Goal: Task Accomplishment & Management: Manage account settings

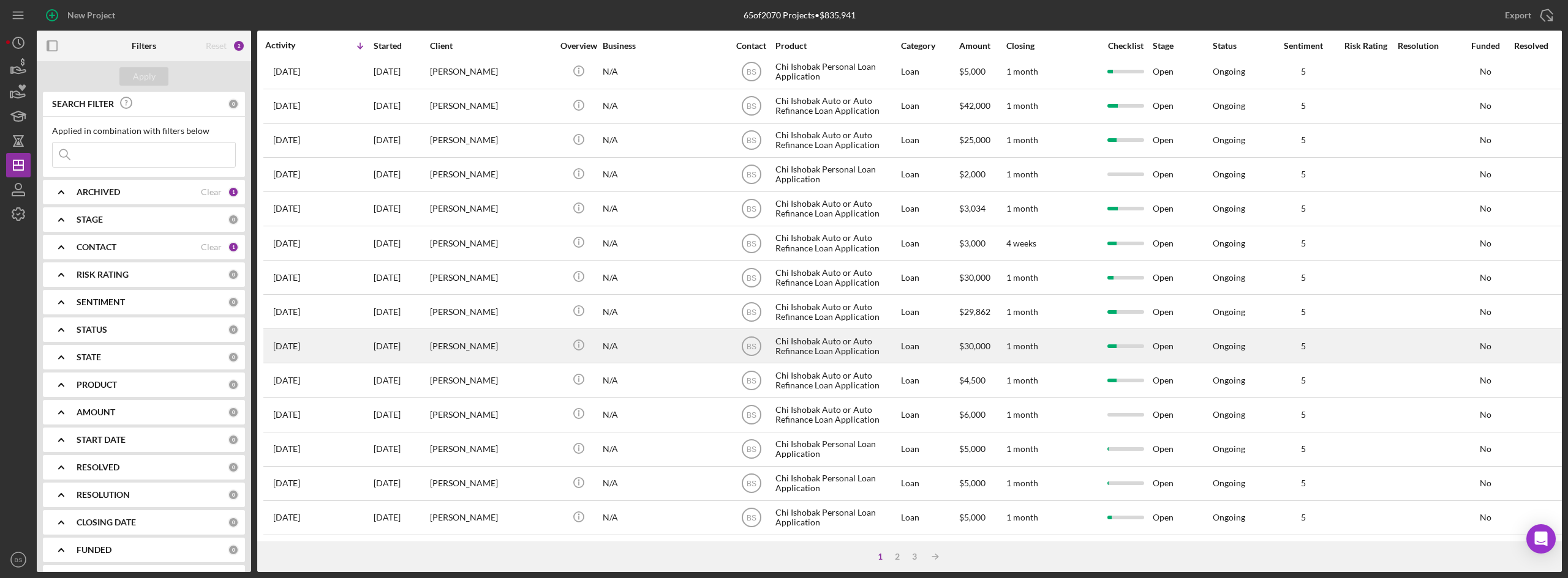
scroll to position [393, 0]
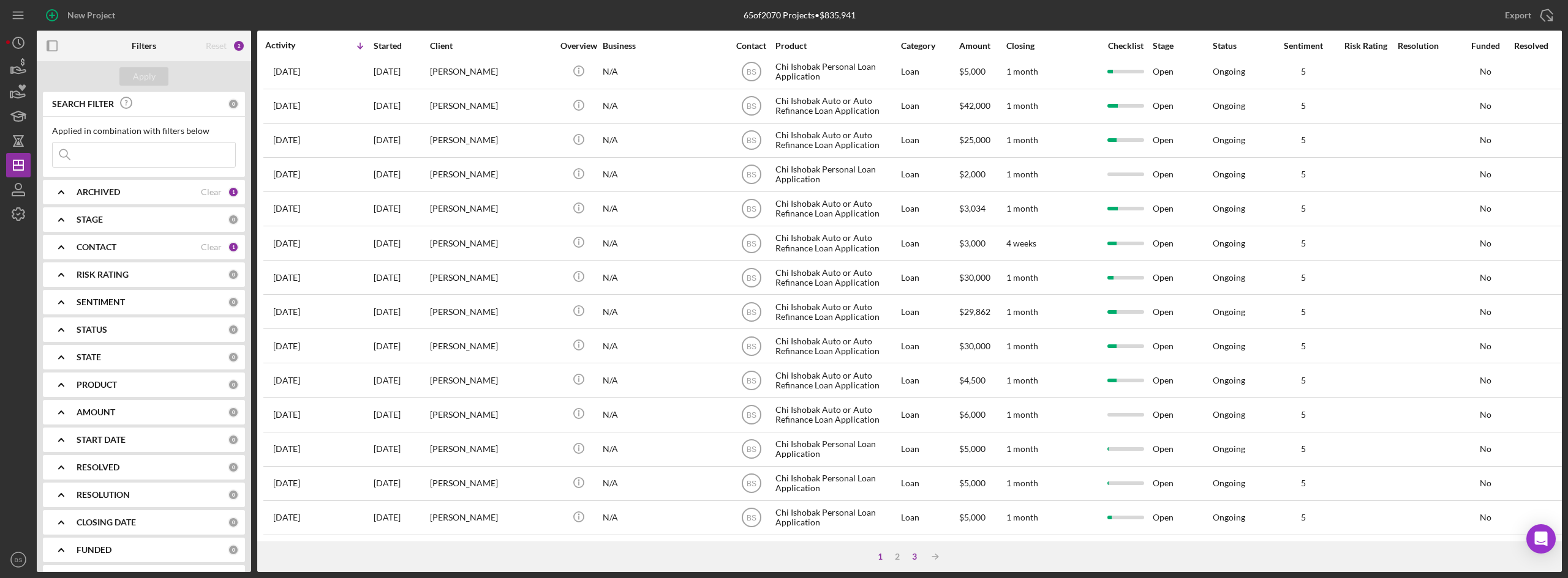
click at [913, 557] on div "3" at bounding box center [914, 557] width 17 height 10
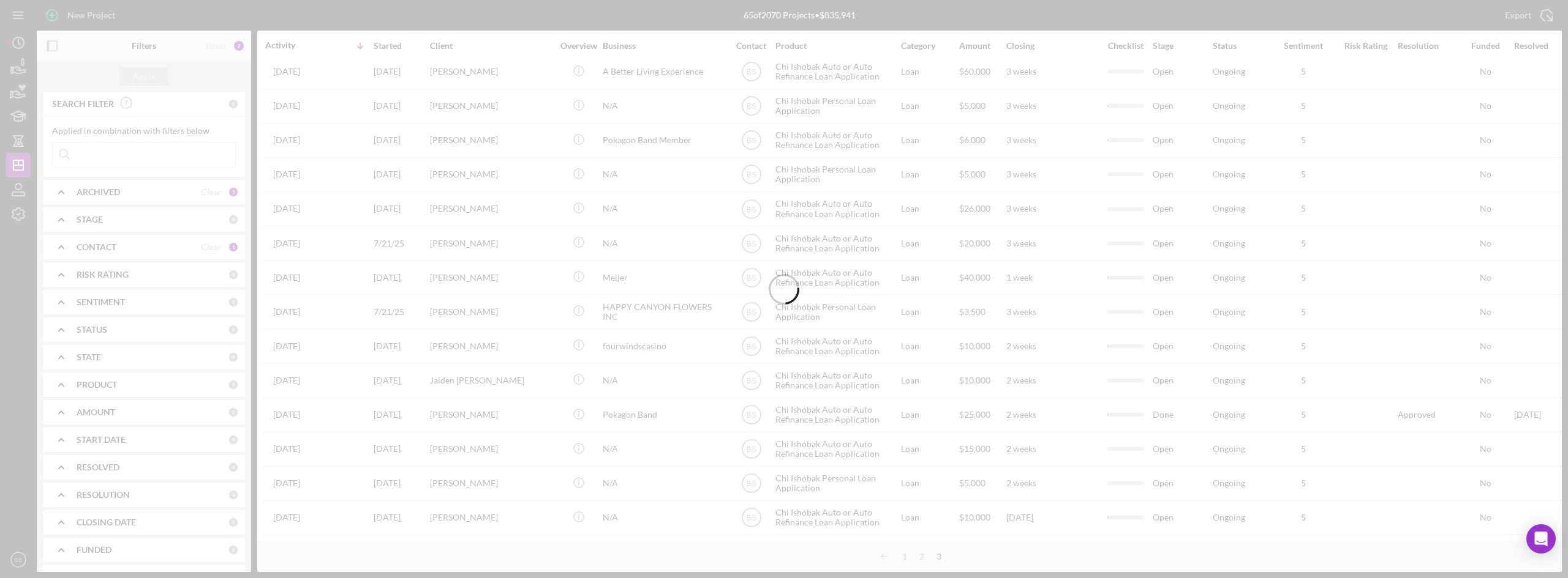
scroll to position [51, 0]
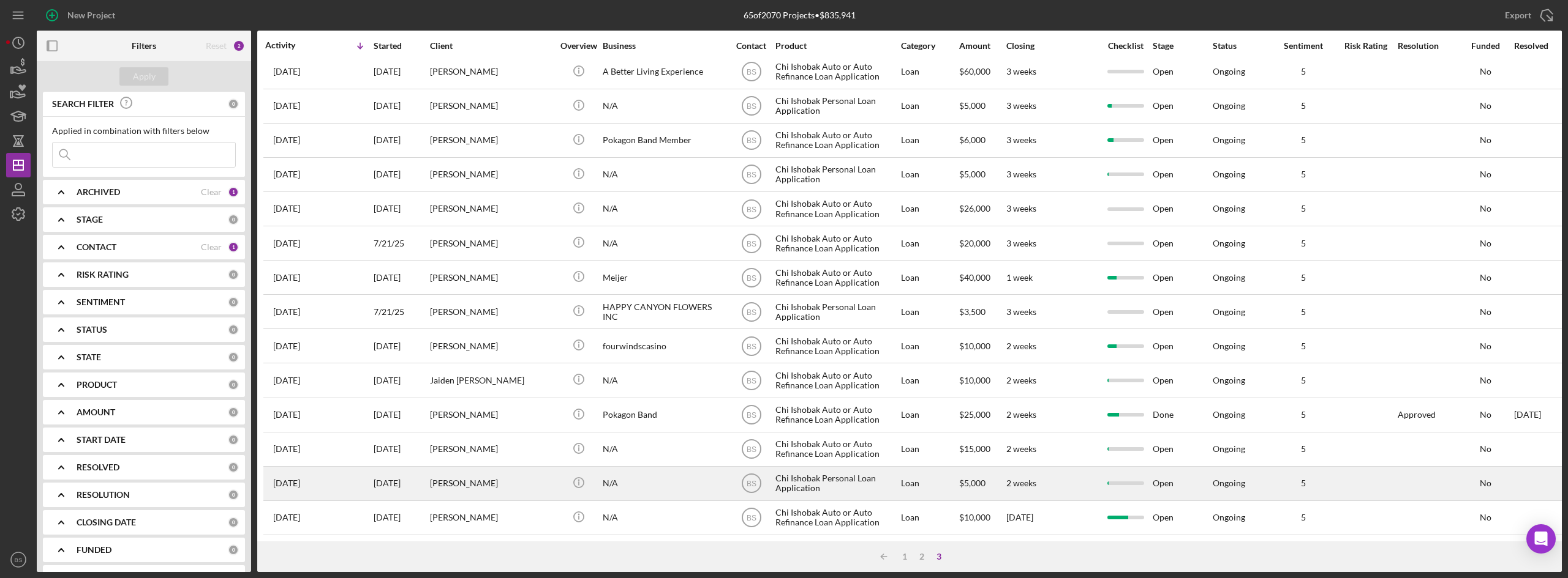
click at [530, 474] on div "[PERSON_NAME]" at bounding box center [491, 483] width 122 height 32
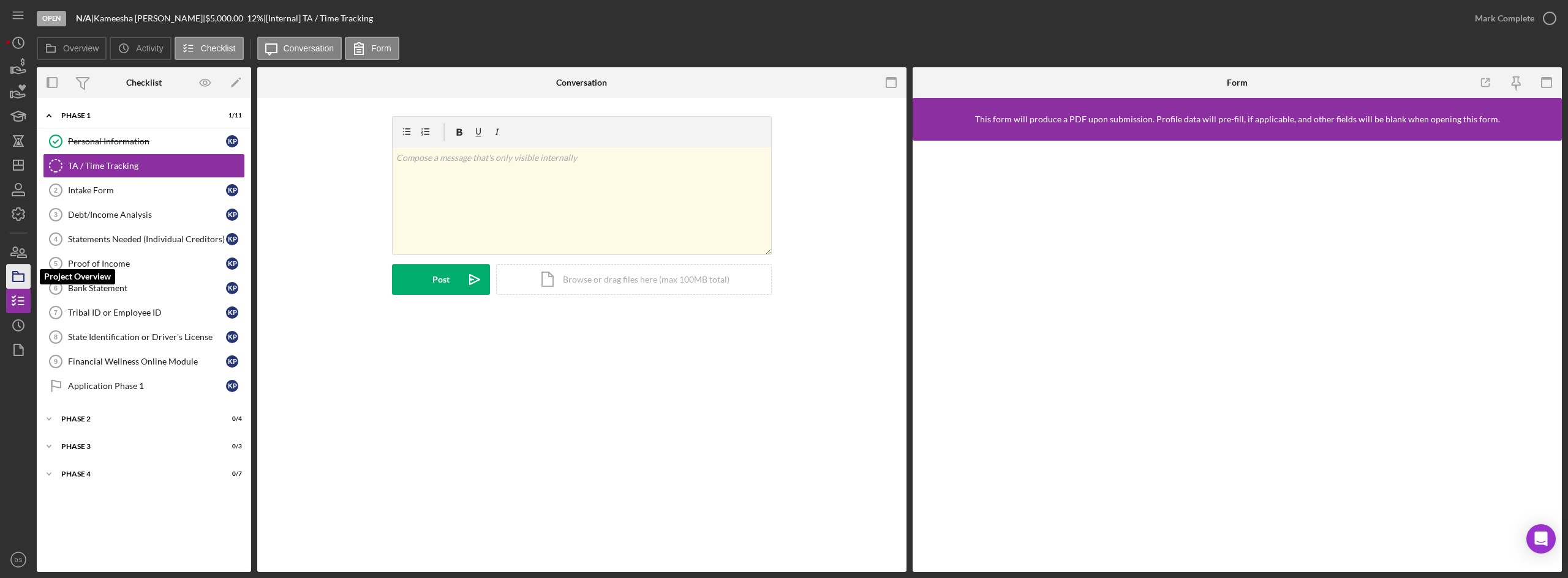
click at [27, 274] on icon "button" at bounding box center [17, 276] width 30 height 30
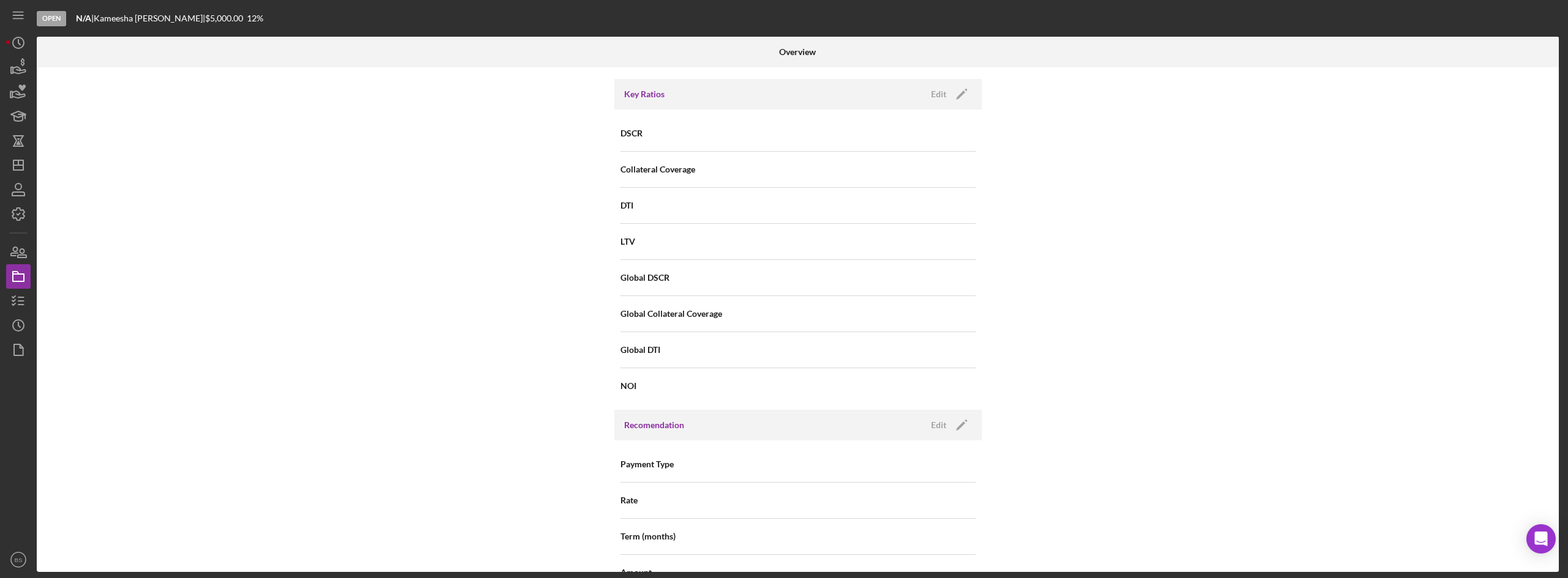
scroll to position [1315, 0]
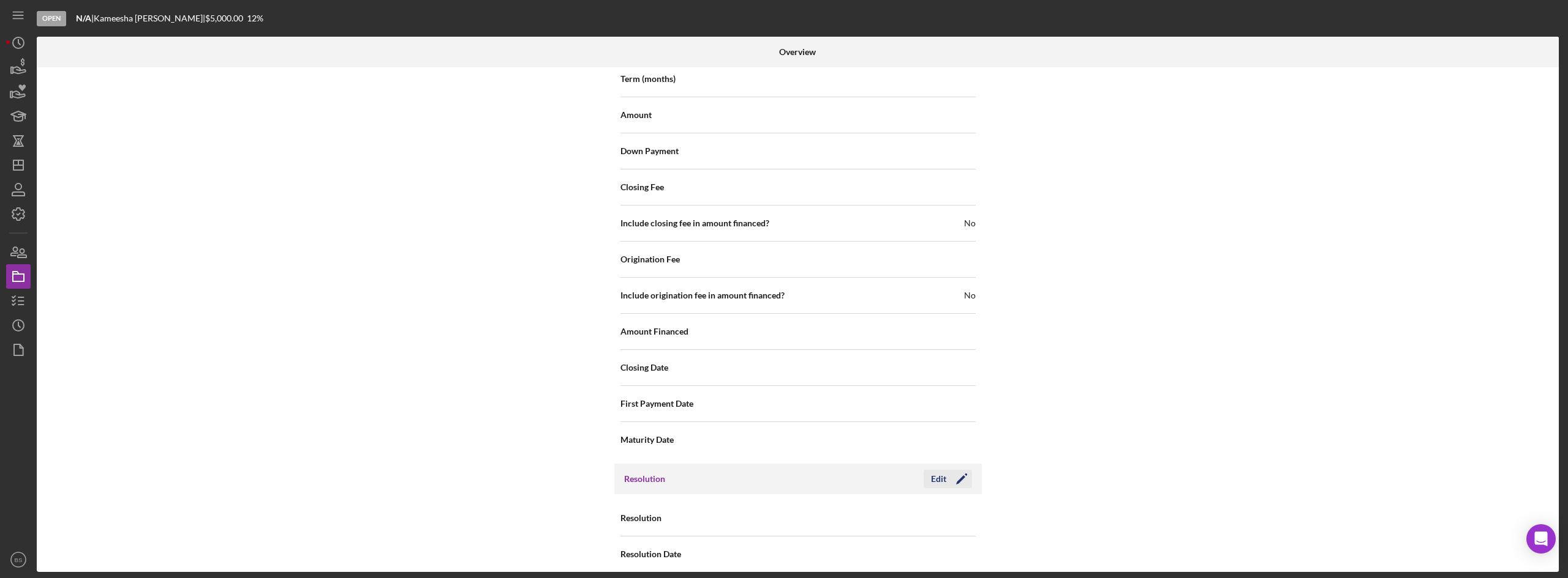
click at [928, 470] on button "Edit Icon/Edit" at bounding box center [947, 479] width 49 height 18
click at [846, 510] on div "Select..." at bounding box center [872, 518] width 147 height 28
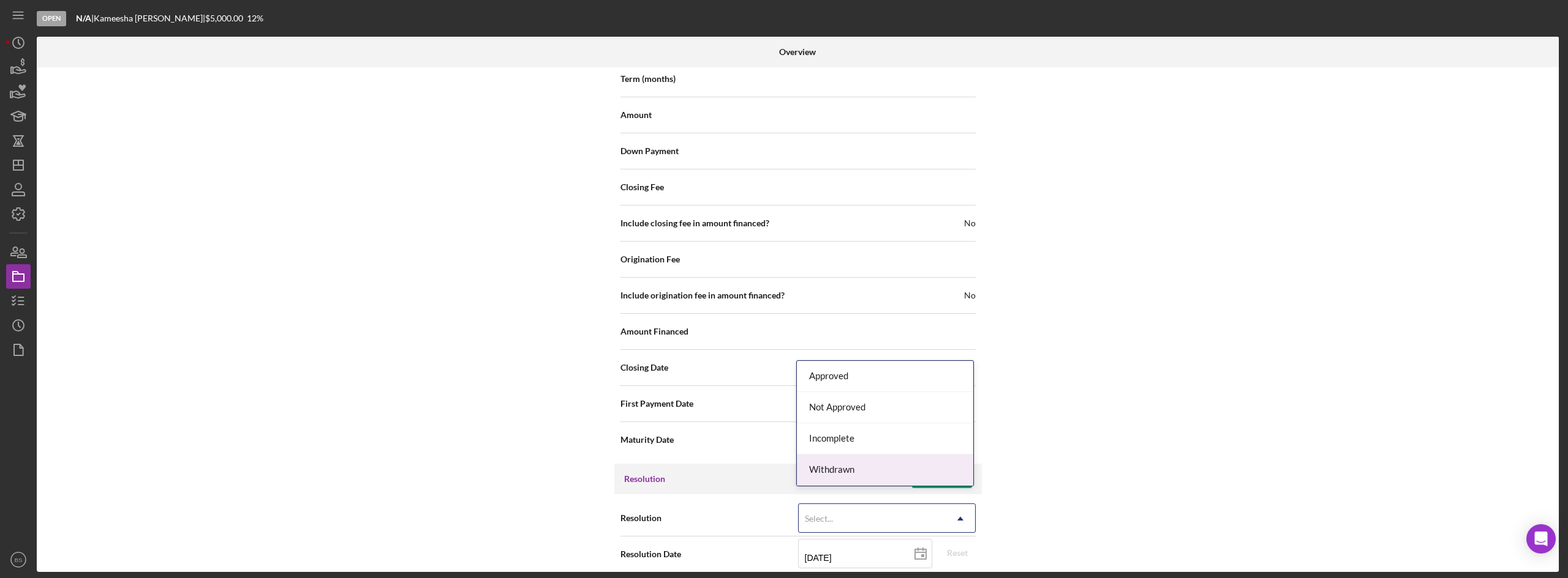
click at [850, 468] on div "Withdrawn" at bounding box center [885, 470] width 177 height 31
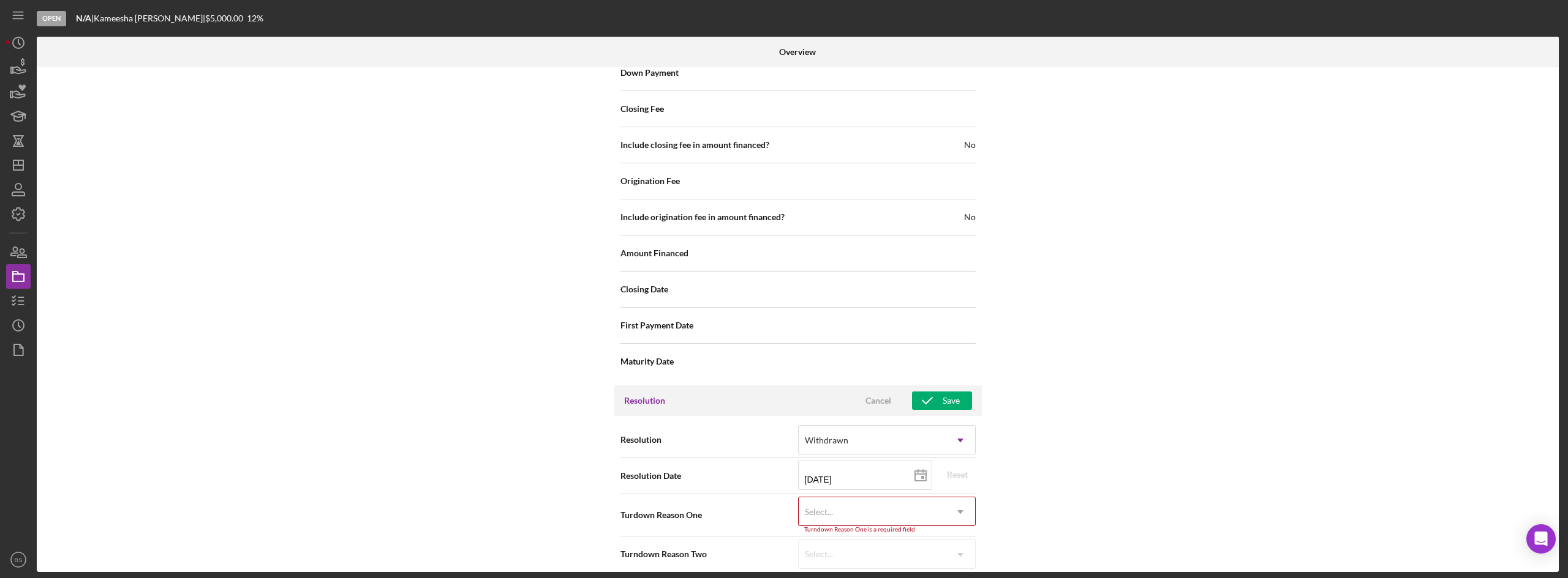
click at [815, 507] on div "Select..." at bounding box center [818, 512] width 29 height 10
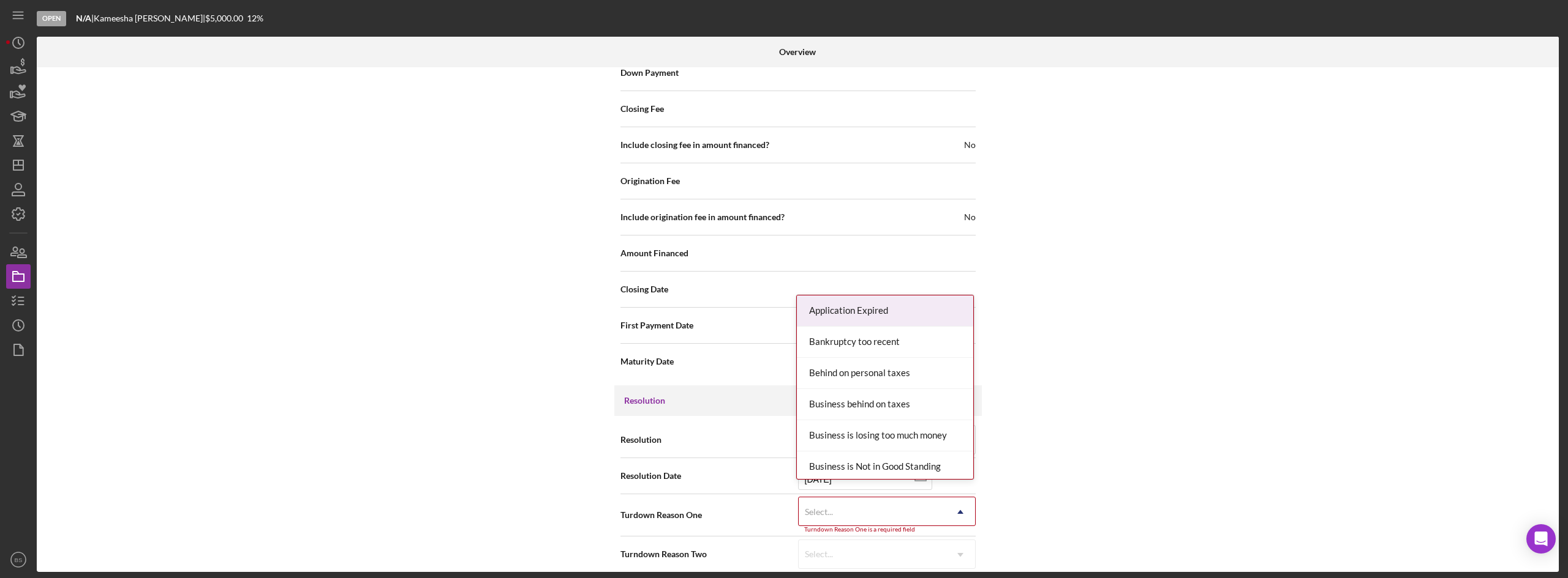
click at [850, 300] on div "Application Expired" at bounding box center [885, 312] width 177 height 31
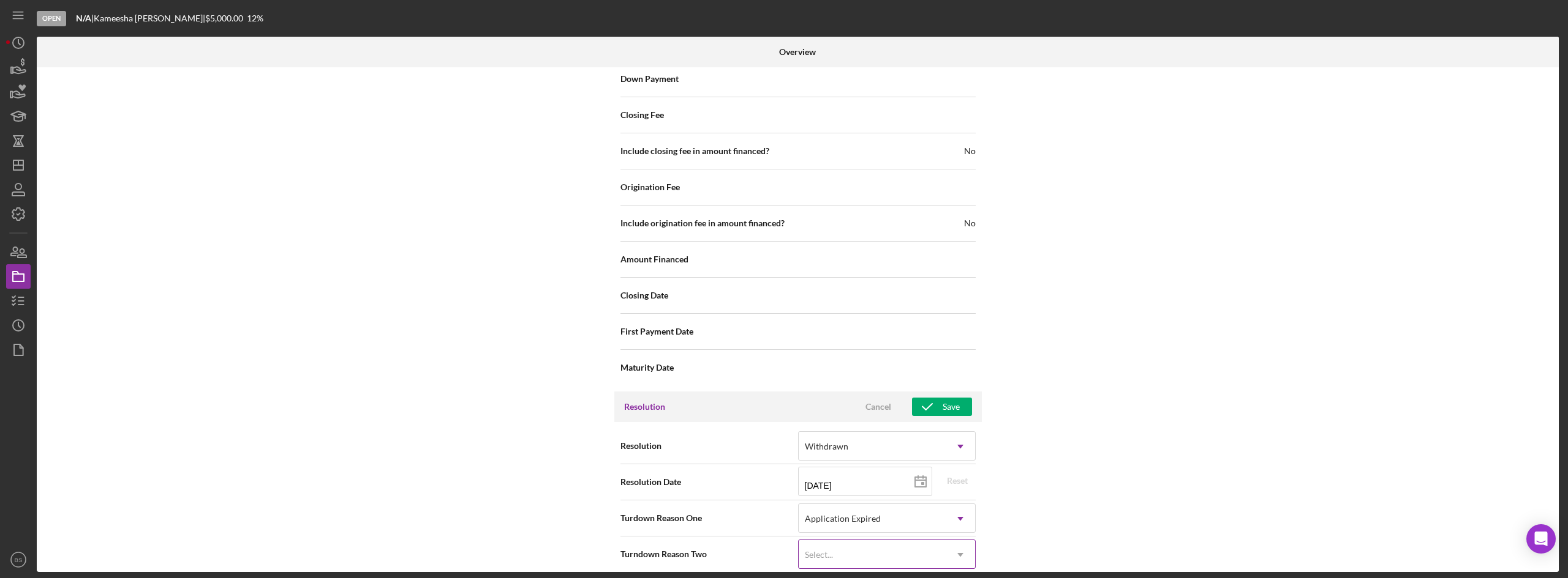
click at [820, 550] on div "Select..." at bounding box center [818, 555] width 29 height 10
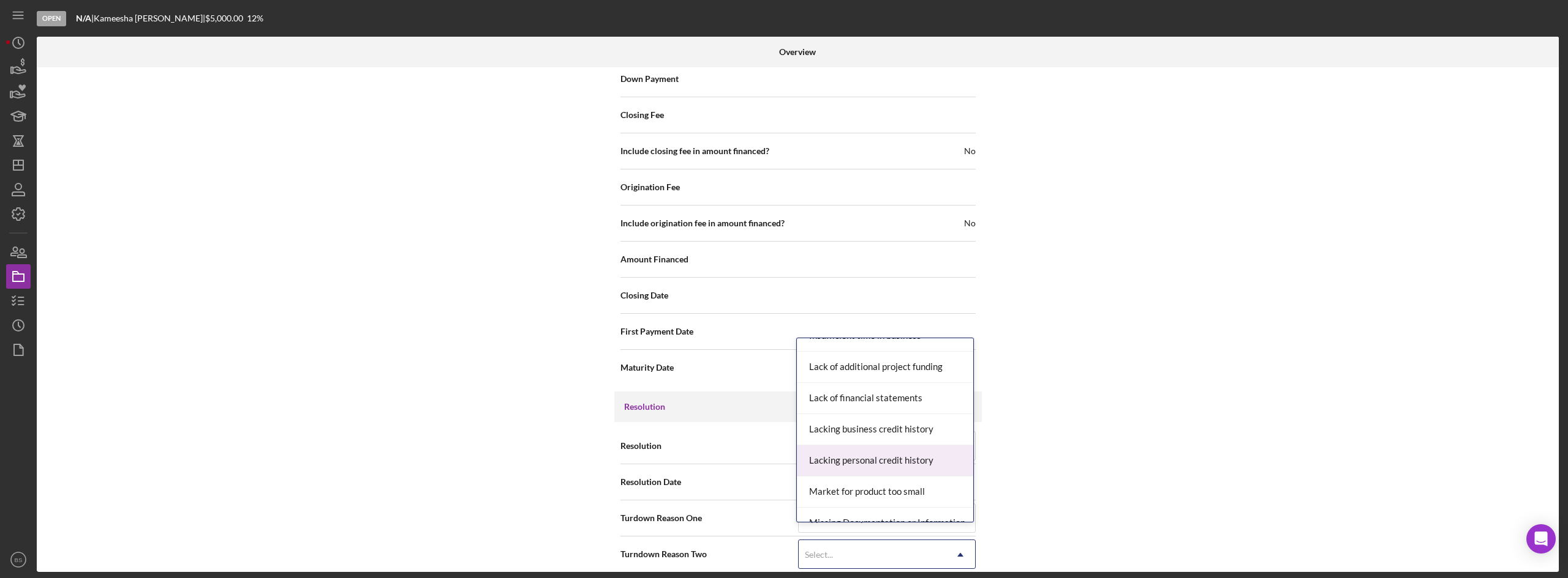
scroll to position [734, 0]
click at [838, 468] on div "Missing Documentation or Information" at bounding box center [885, 462] width 177 height 31
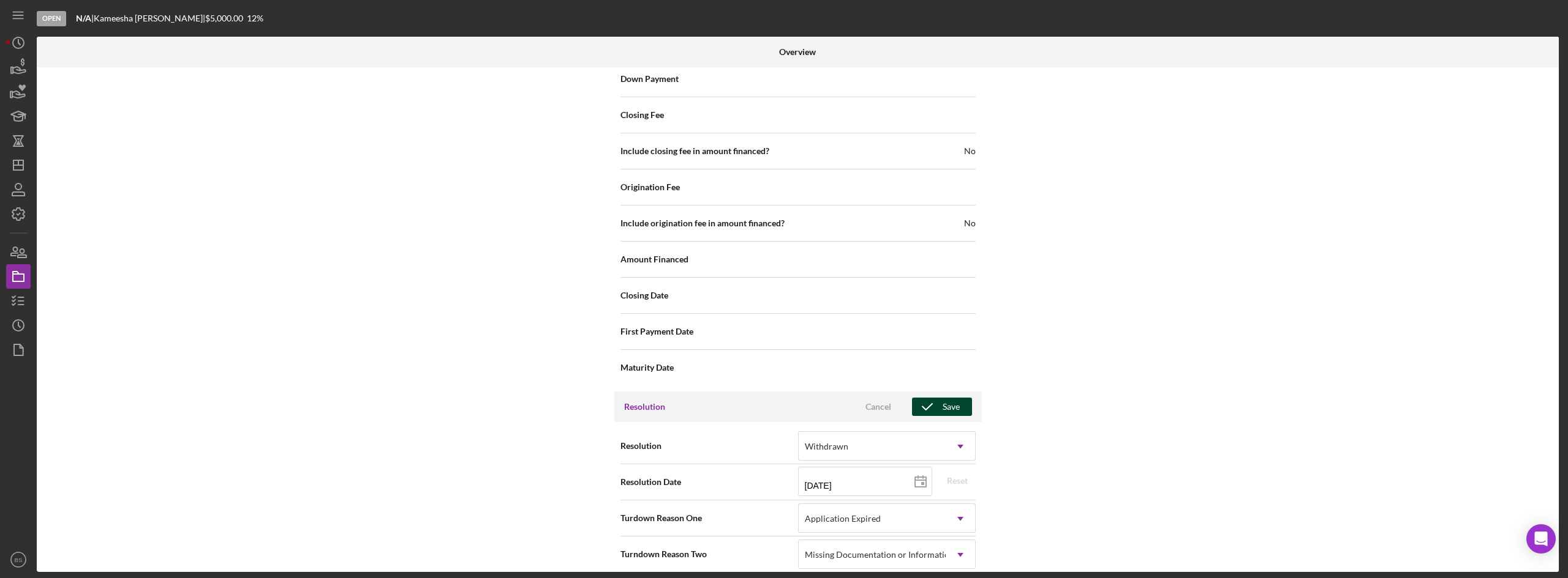
click at [930, 398] on icon "button" at bounding box center [927, 406] width 30 height 30
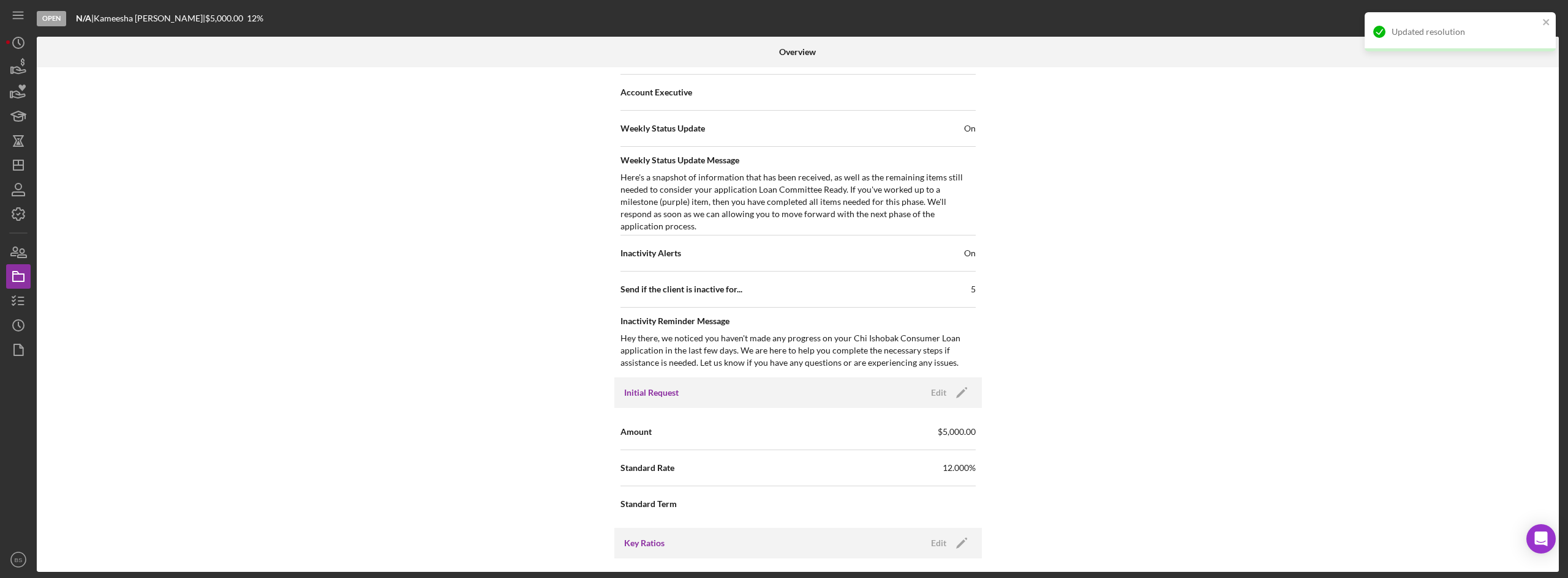
scroll to position [0, 0]
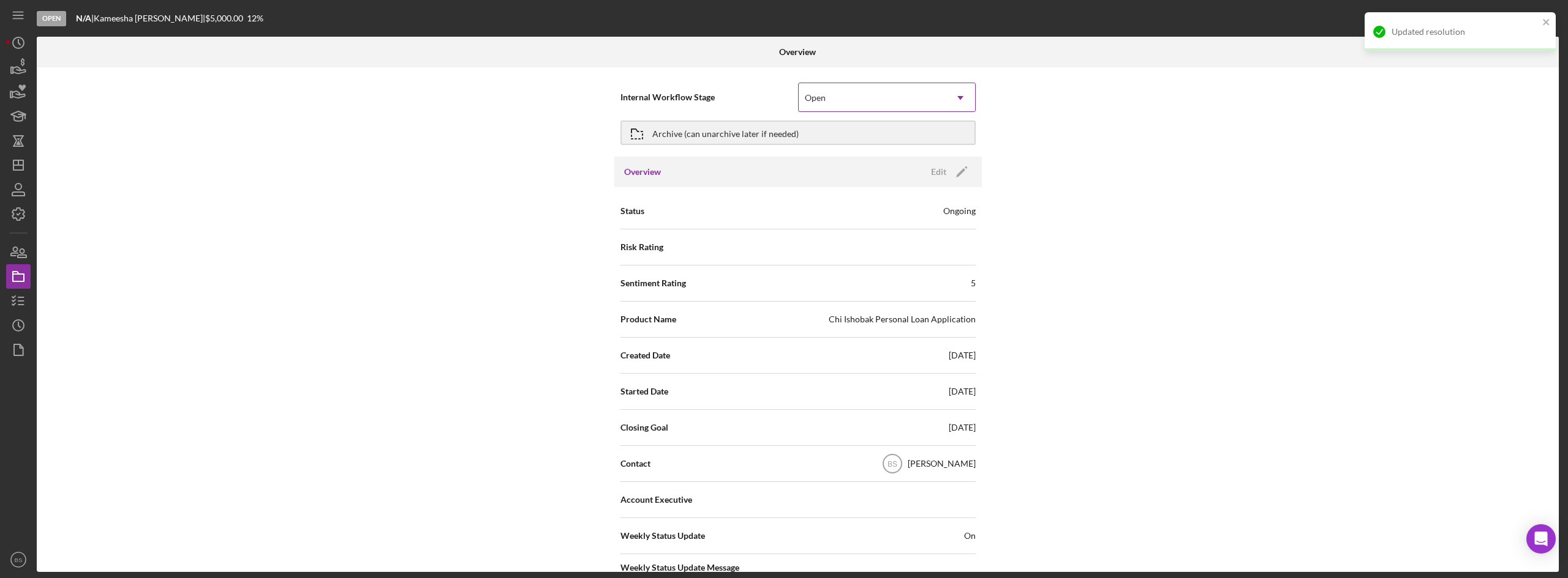
click at [923, 85] on div "Open" at bounding box center [872, 97] width 147 height 28
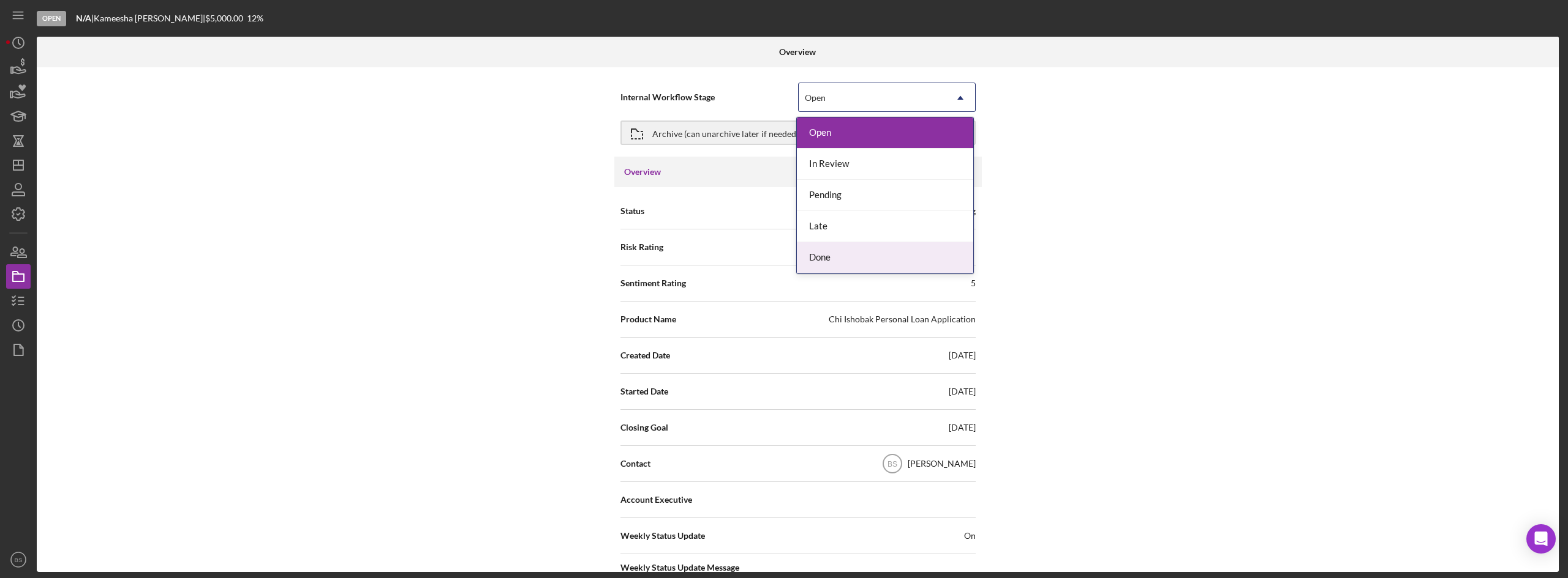
click at [857, 268] on div "Done" at bounding box center [885, 258] width 177 height 31
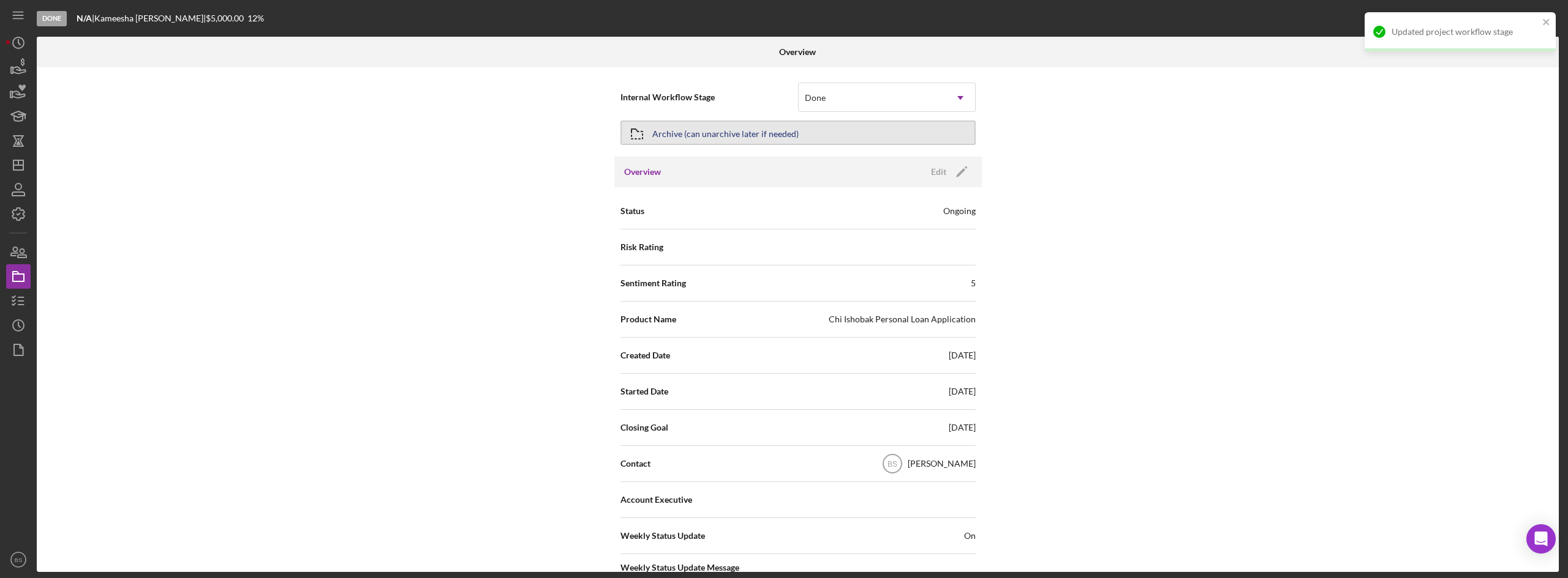
click at [863, 127] on button "Archive (can unarchive later if needed)" at bounding box center [798, 132] width 355 height 25
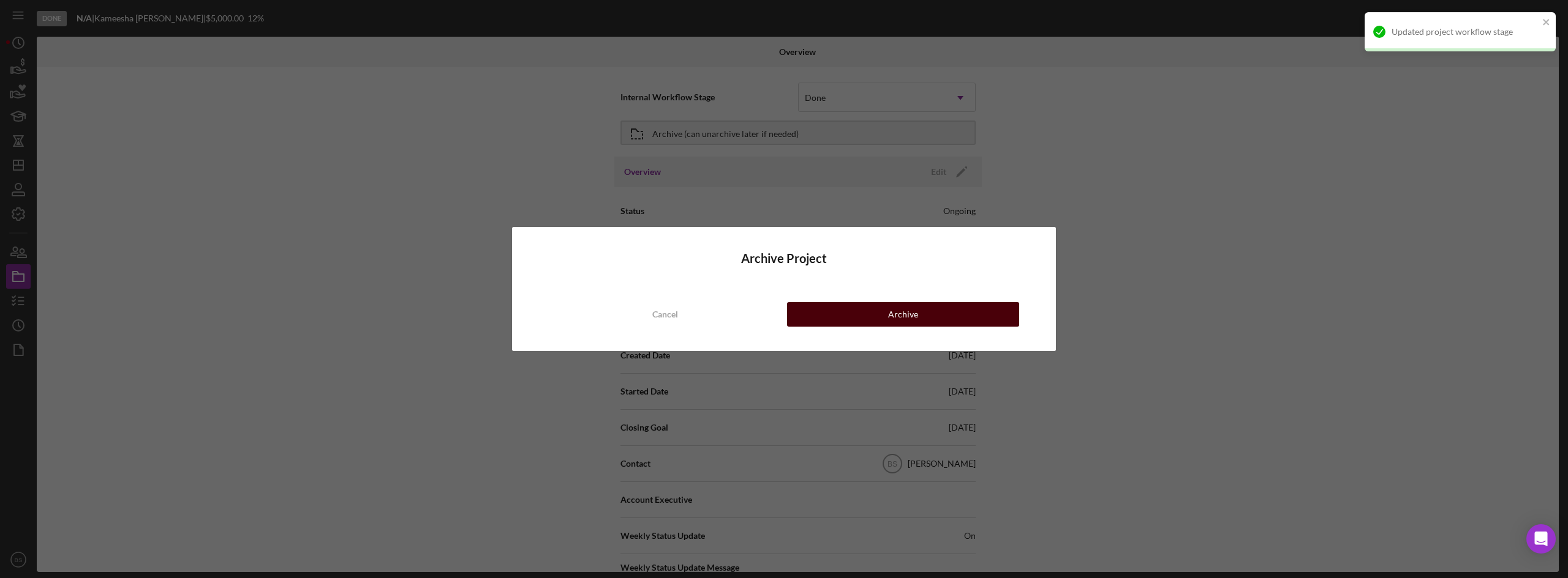
click at [864, 316] on button "Archive" at bounding box center [903, 314] width 232 height 25
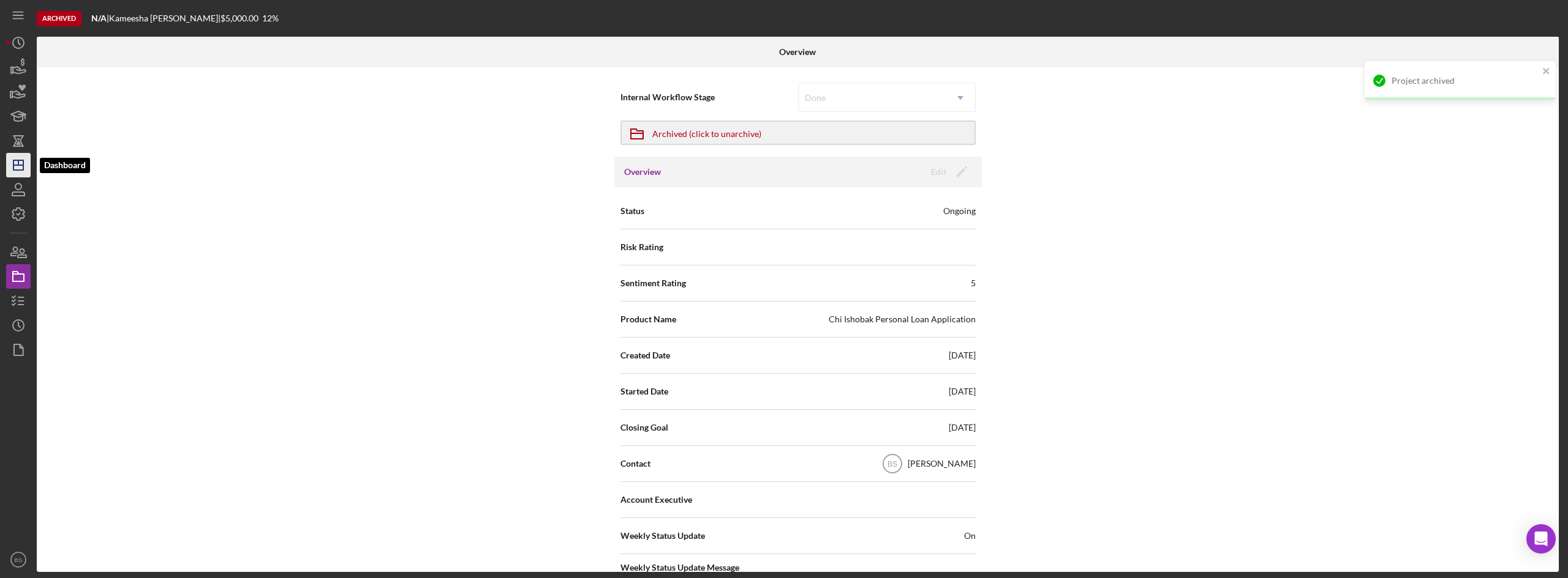
click at [8, 167] on icon "Icon/Dashboard" at bounding box center [17, 164] width 30 height 30
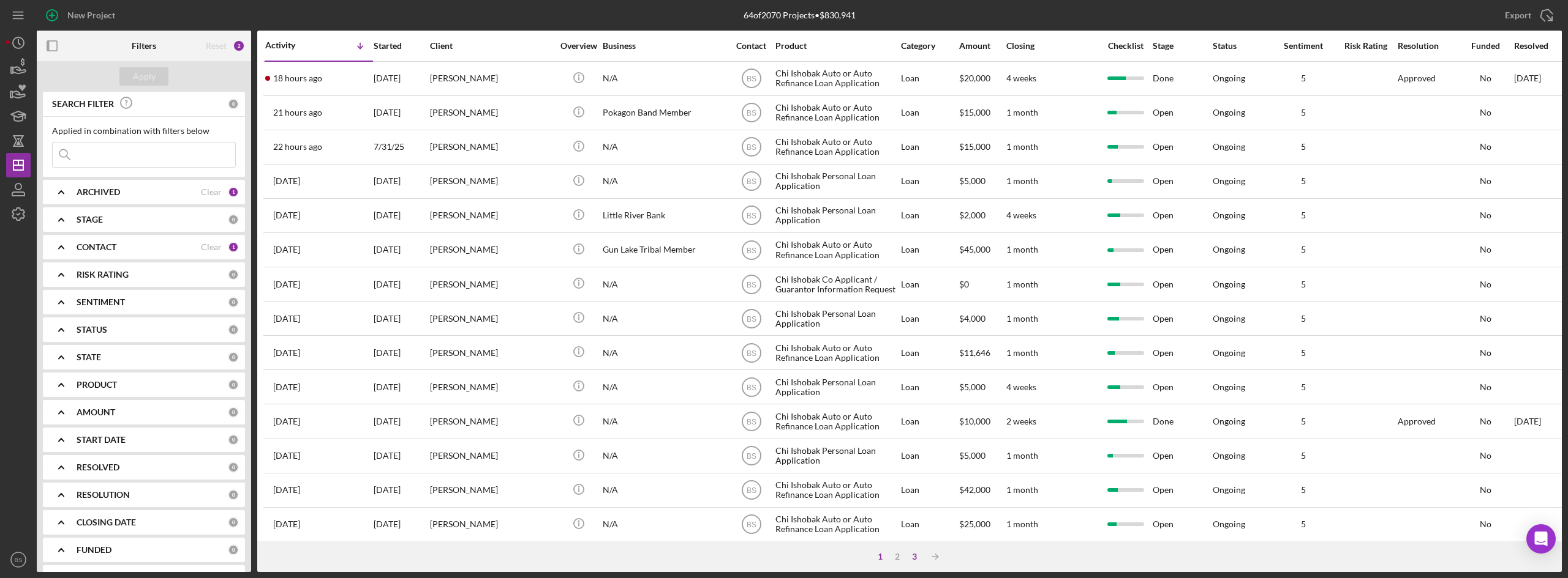
click at [910, 556] on div "3" at bounding box center [914, 557] width 17 height 10
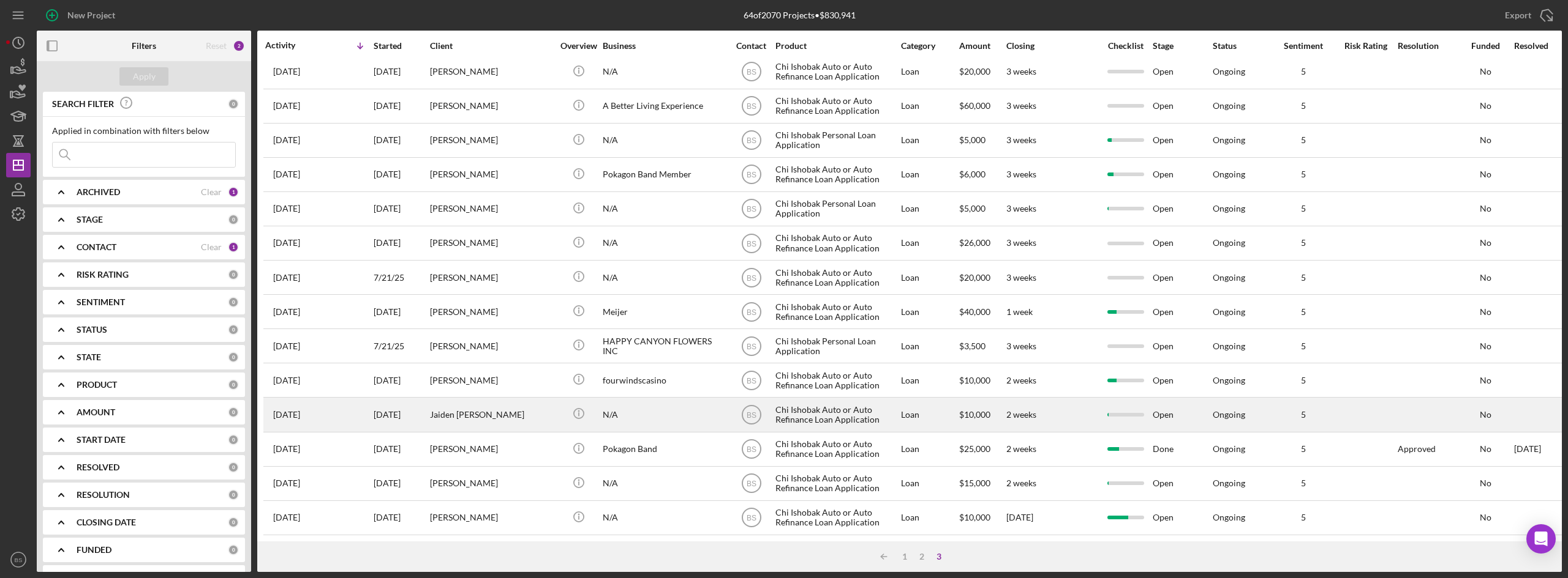
scroll to position [16, 0]
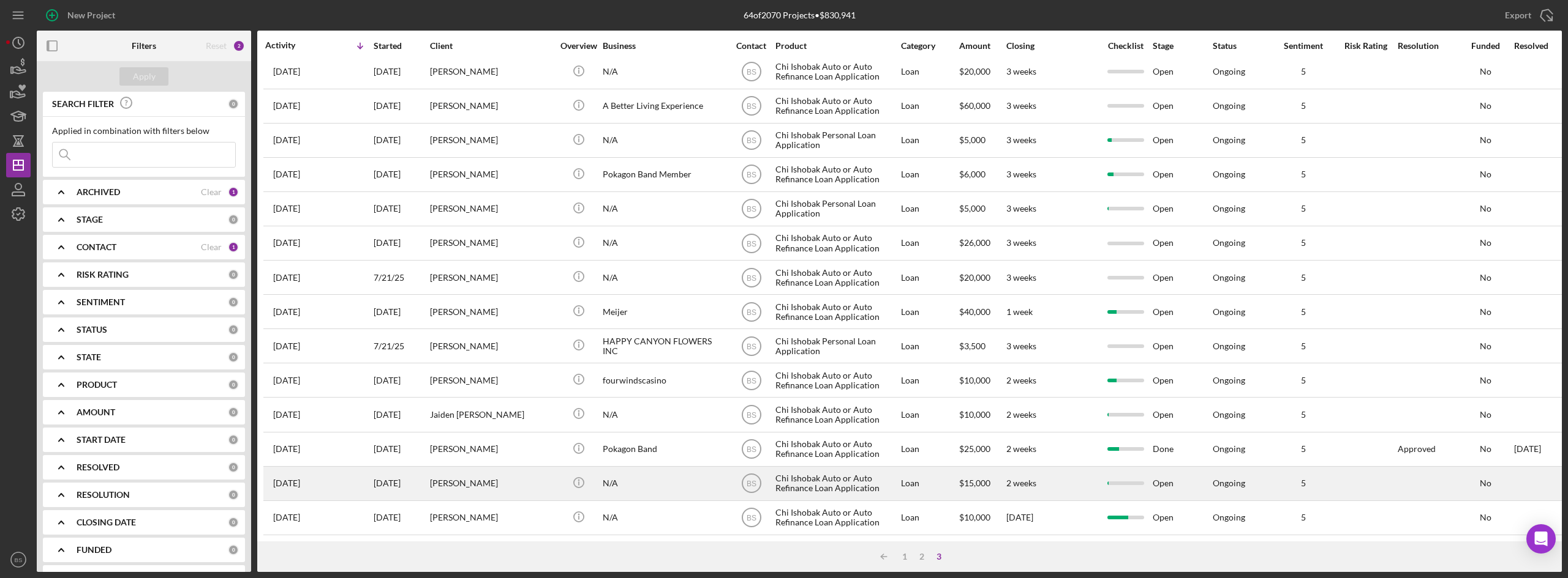
click at [485, 468] on div "[PERSON_NAME]" at bounding box center [491, 483] width 122 height 32
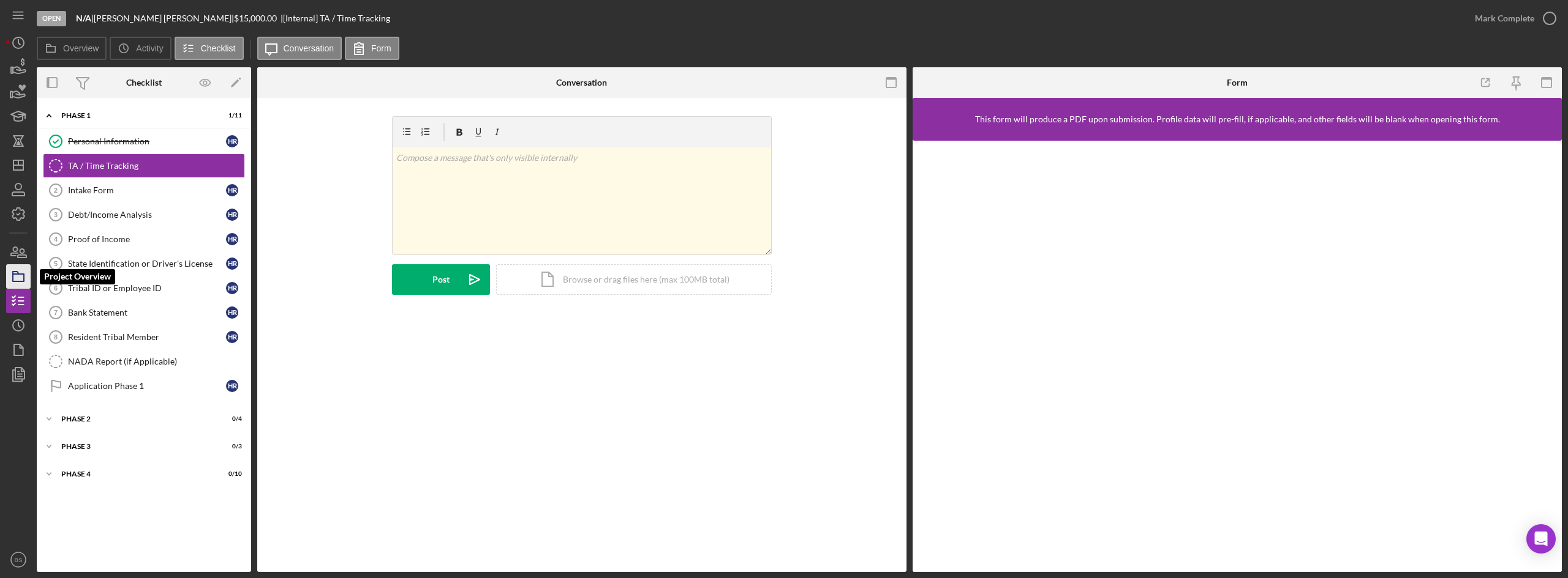
click at [8, 270] on icon "button" at bounding box center [17, 276] width 30 height 30
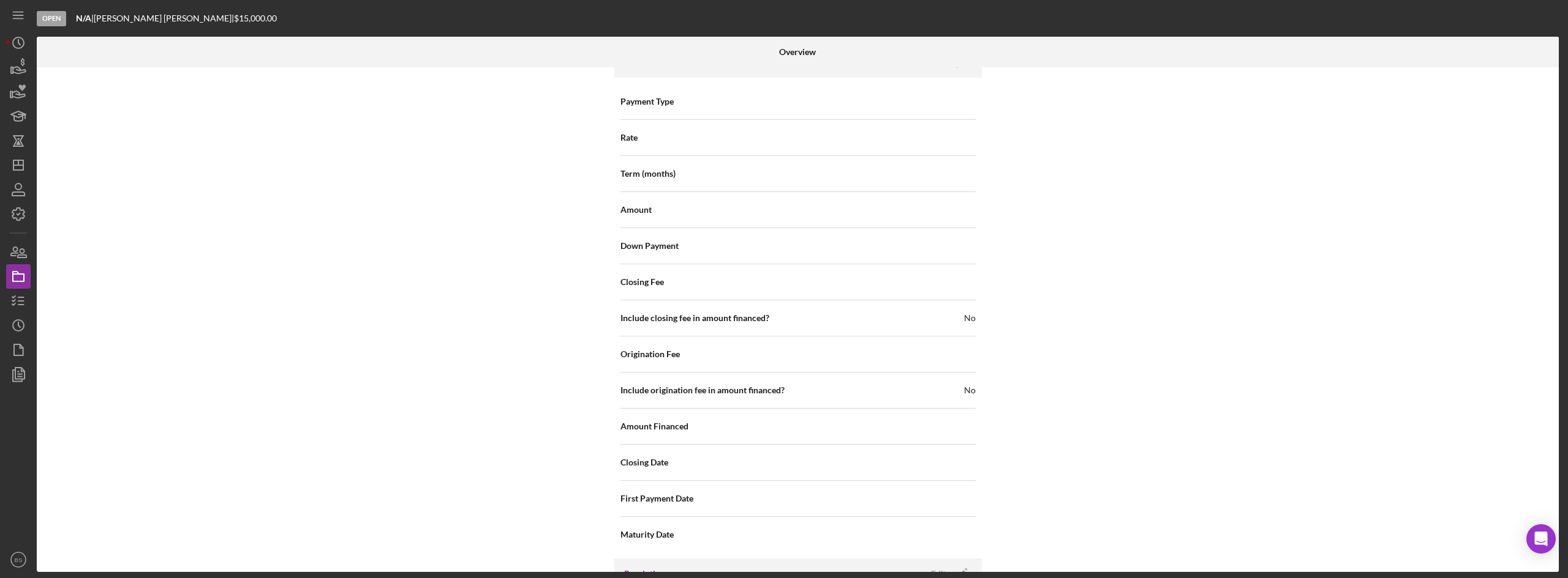
scroll to position [1315, 0]
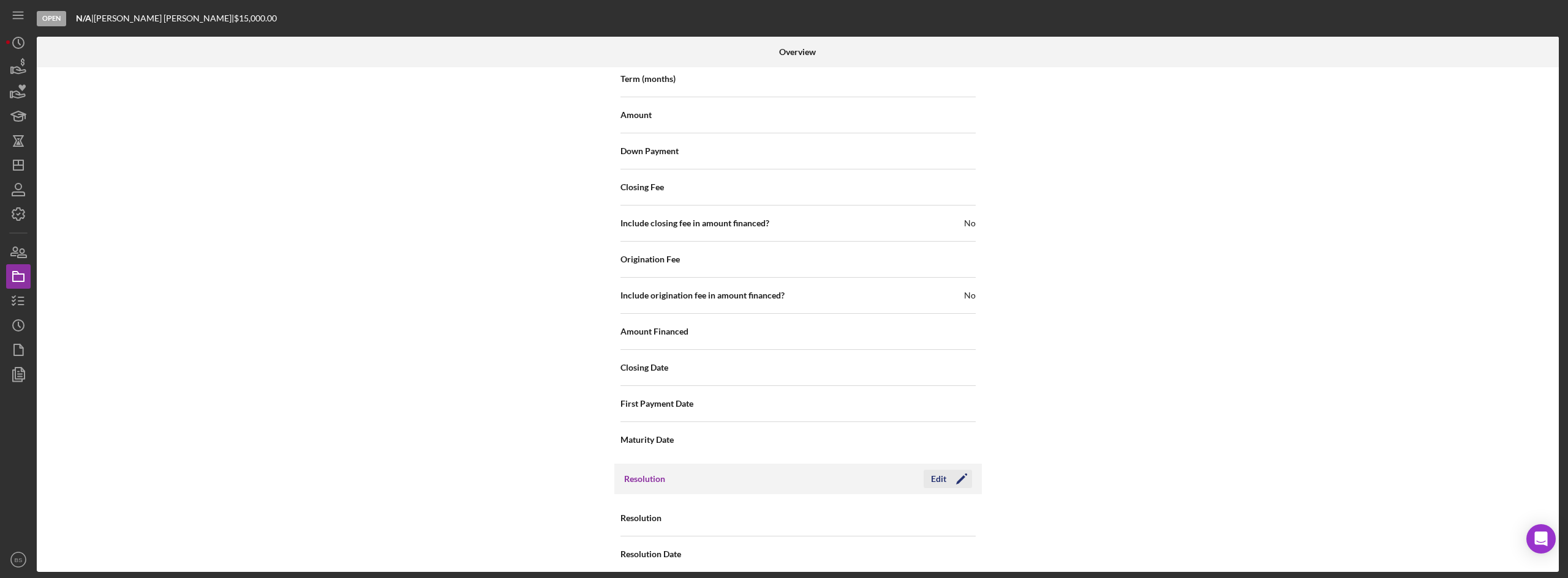
click at [938, 470] on div "Edit" at bounding box center [938, 479] width 16 height 18
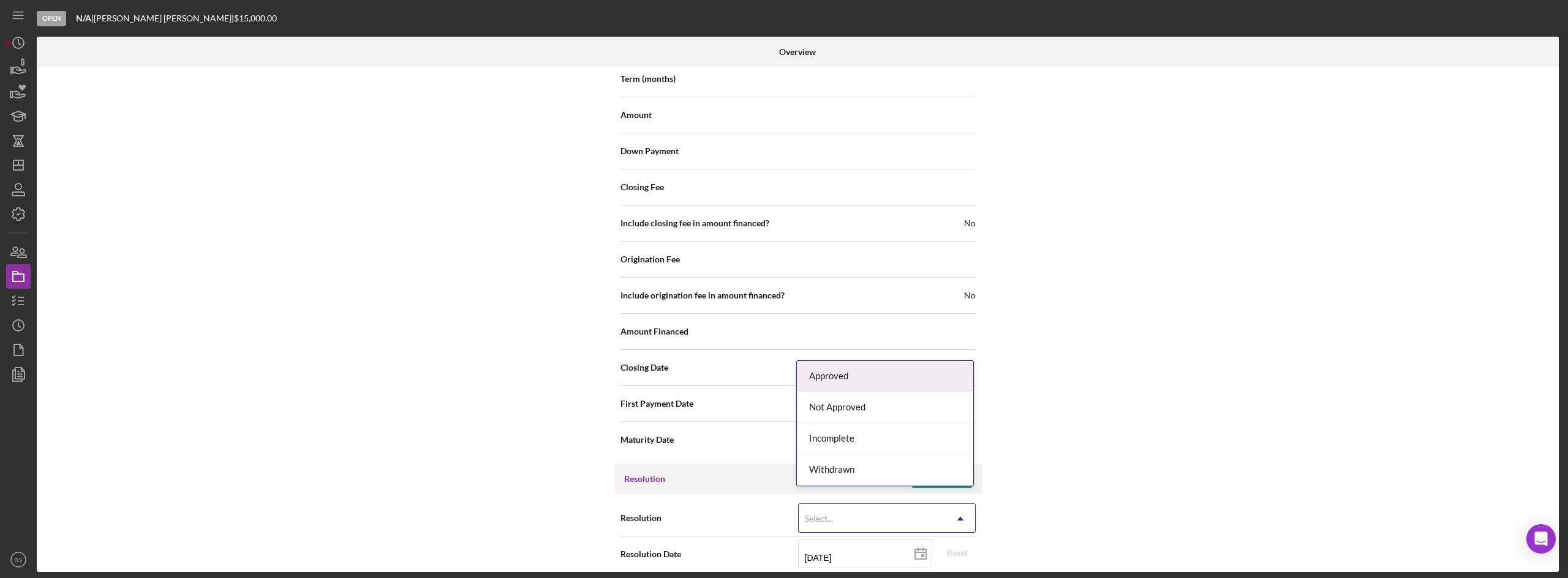
click at [822, 514] on div "Select..." at bounding box center [818, 518] width 29 height 10
click at [855, 464] on div "Withdrawn" at bounding box center [885, 470] width 177 height 31
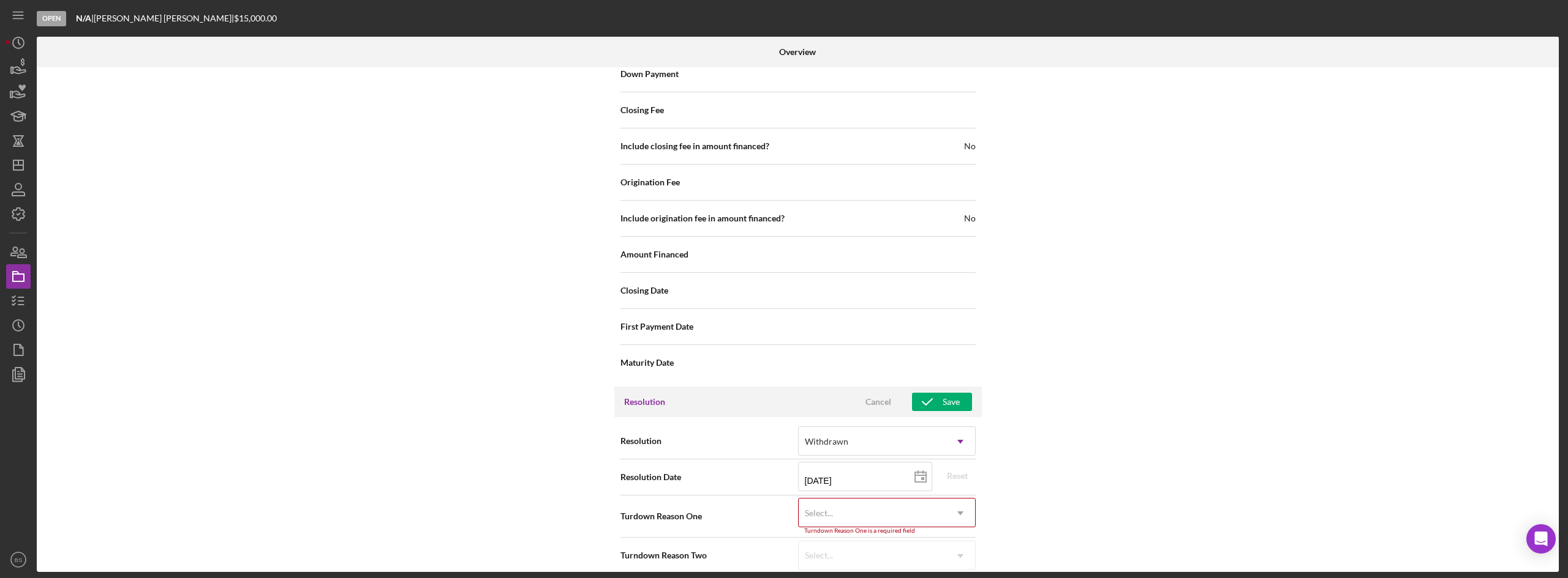
scroll to position [1393, 0]
click at [800, 498] on div "Select..." at bounding box center [872, 512] width 147 height 28
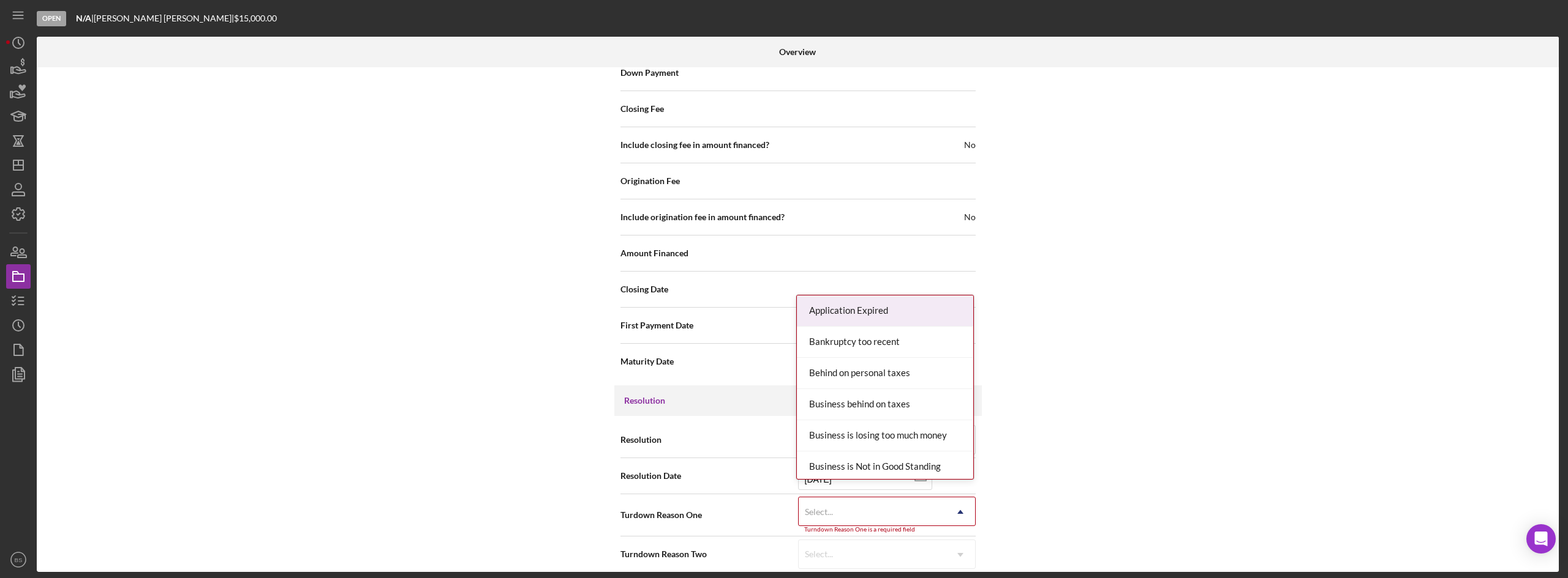
click at [866, 312] on div "Application Expired" at bounding box center [885, 312] width 177 height 31
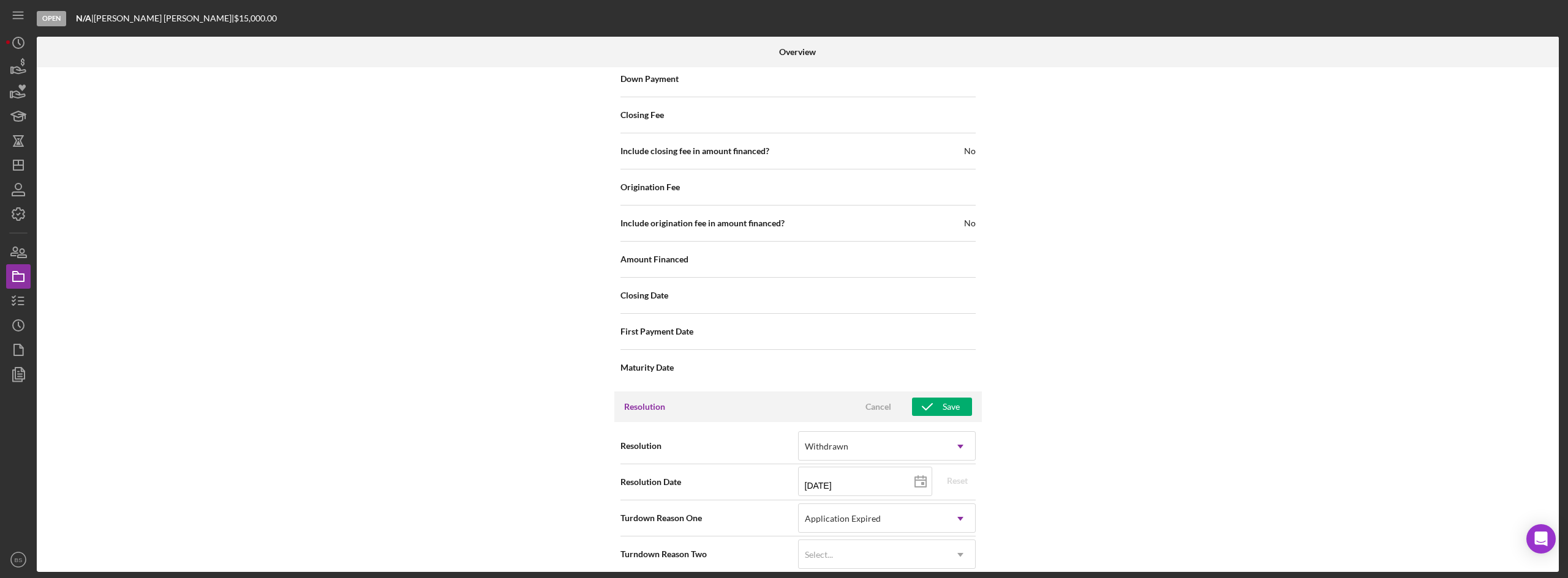
click at [812, 557] on div "Resolution Withdrawn Icon/Dropdown Arrow Resolution Date [DATE] [DATE] Reset Tu…" at bounding box center [798, 501] width 368 height 156
click at [822, 550] on div "Select..." at bounding box center [818, 555] width 29 height 10
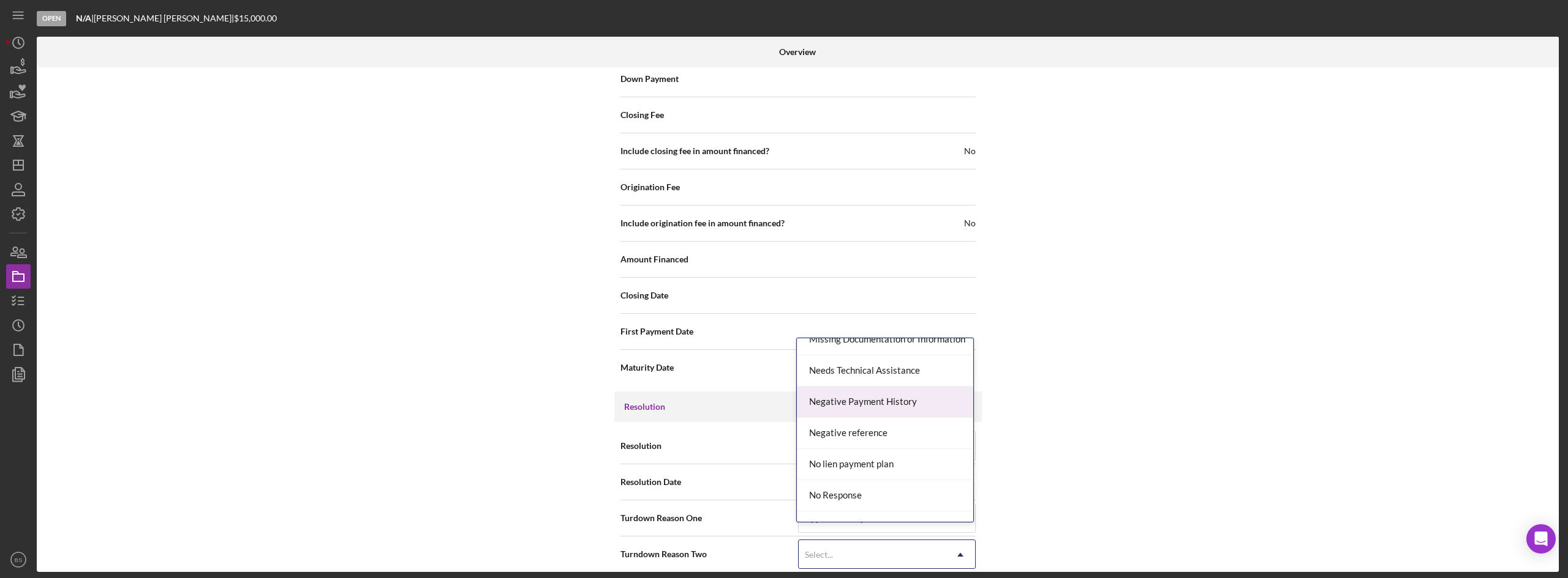
scroll to position [796, 0]
click at [890, 403] on div "Missing Documentation or Information" at bounding box center [885, 402] width 177 height 31
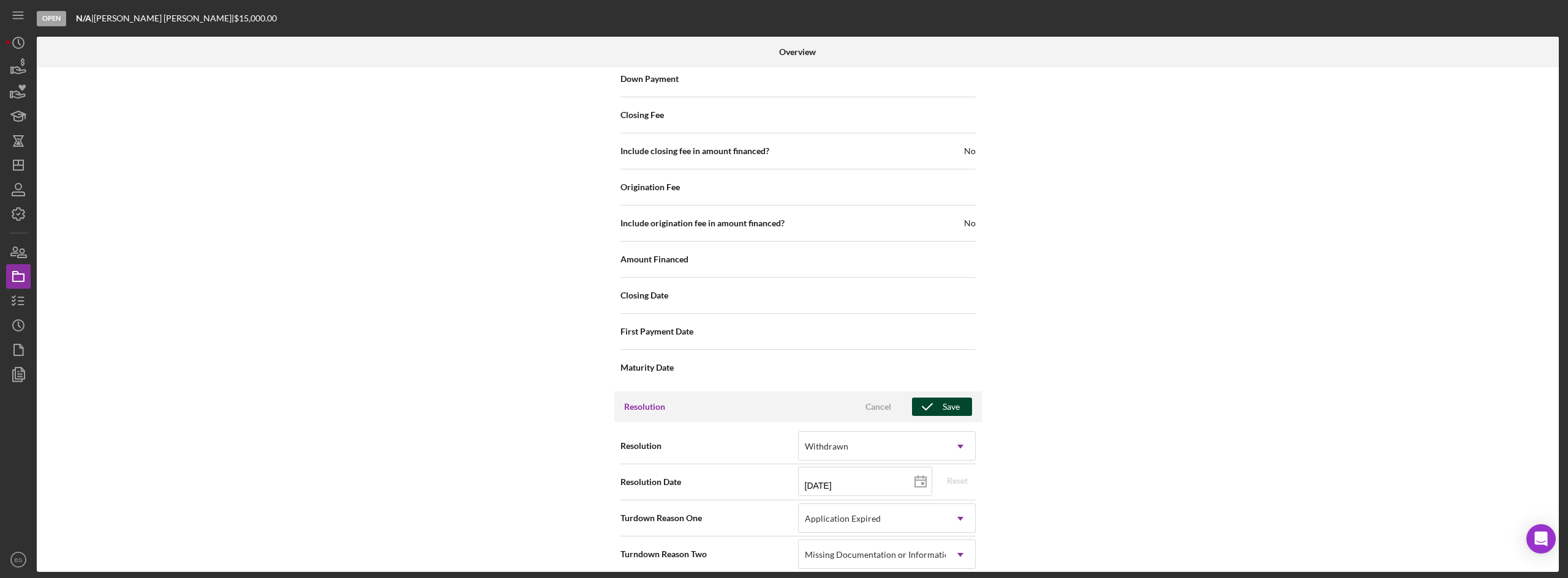
click at [925, 391] on icon "button" at bounding box center [927, 406] width 30 height 30
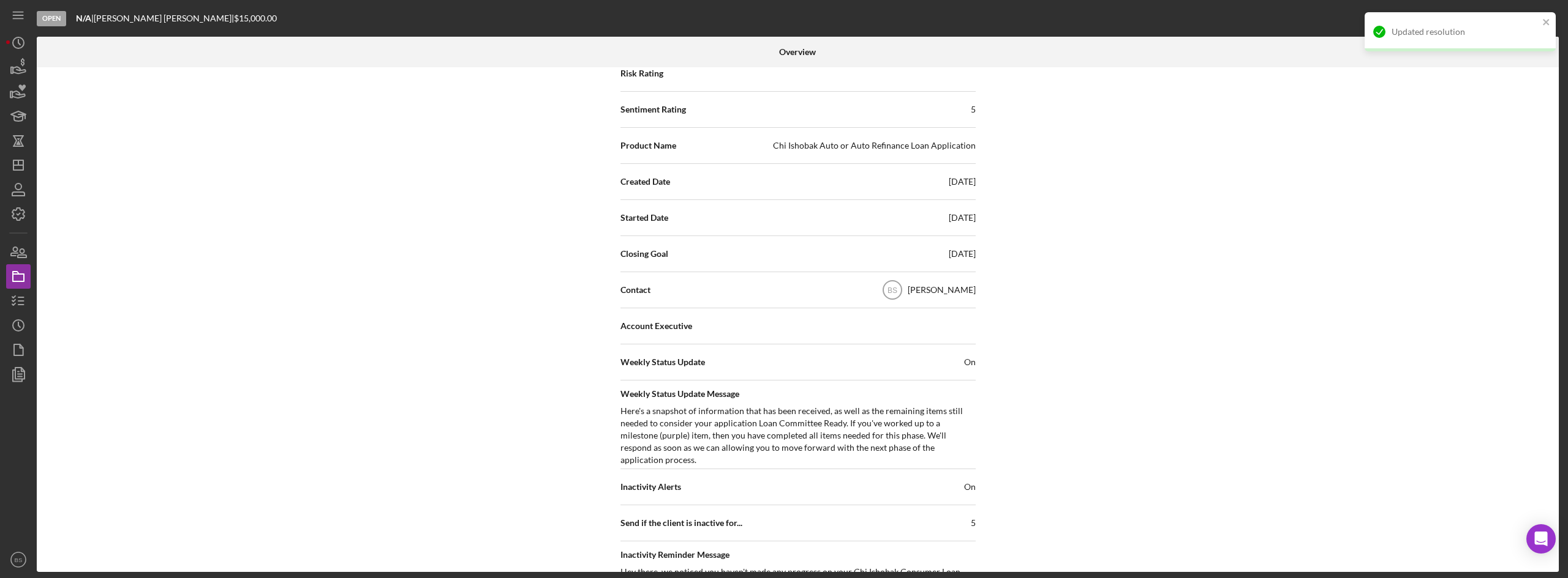
scroll to position [0, 0]
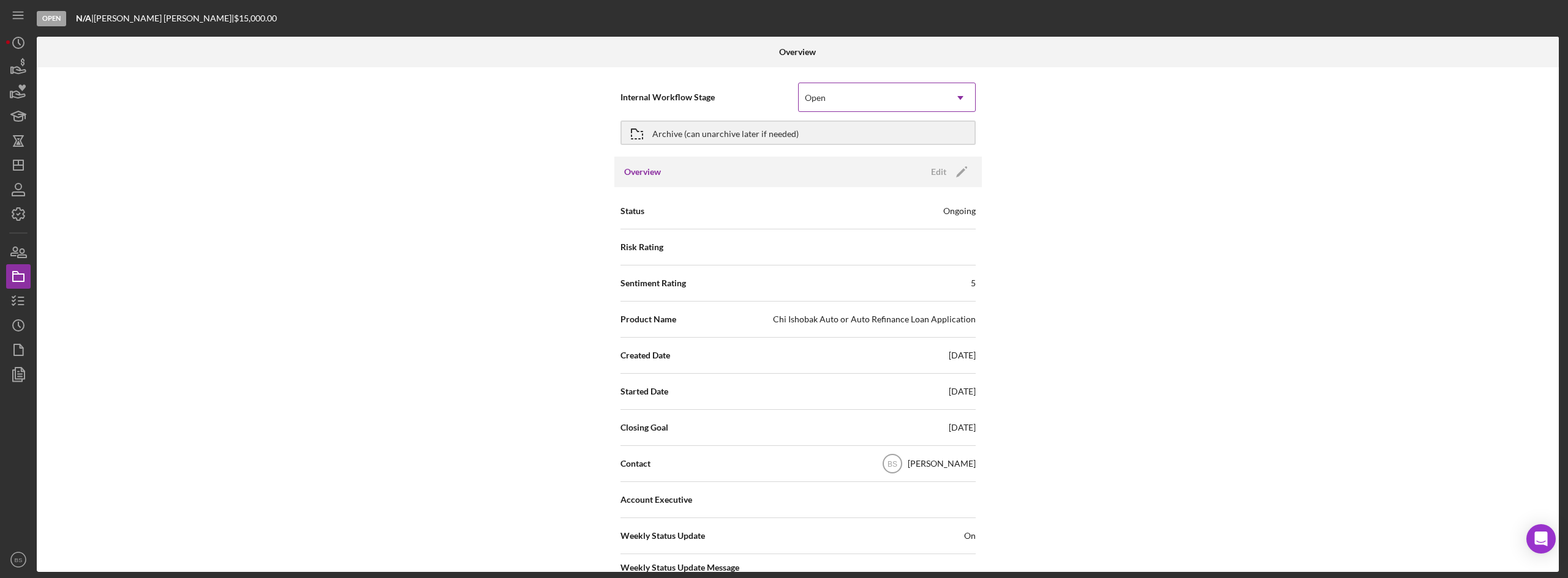
click at [888, 107] on div "Open" at bounding box center [872, 97] width 147 height 28
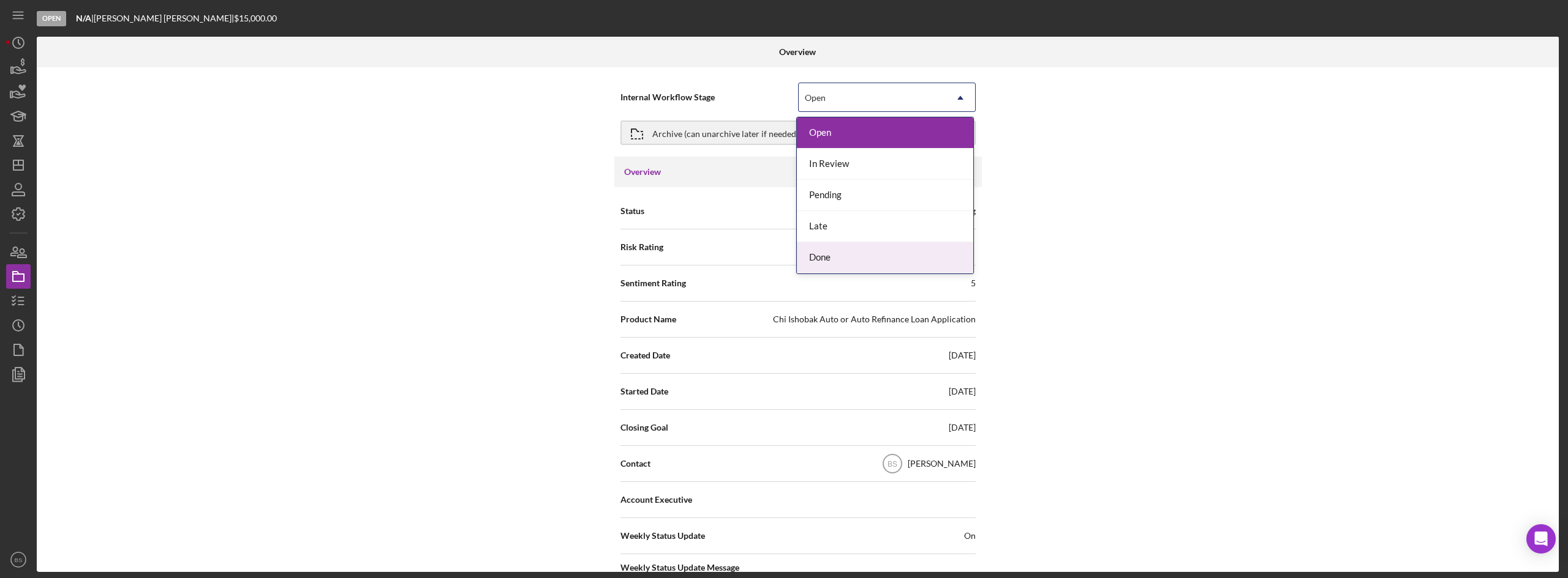
click at [897, 255] on div "Done" at bounding box center [885, 258] width 177 height 31
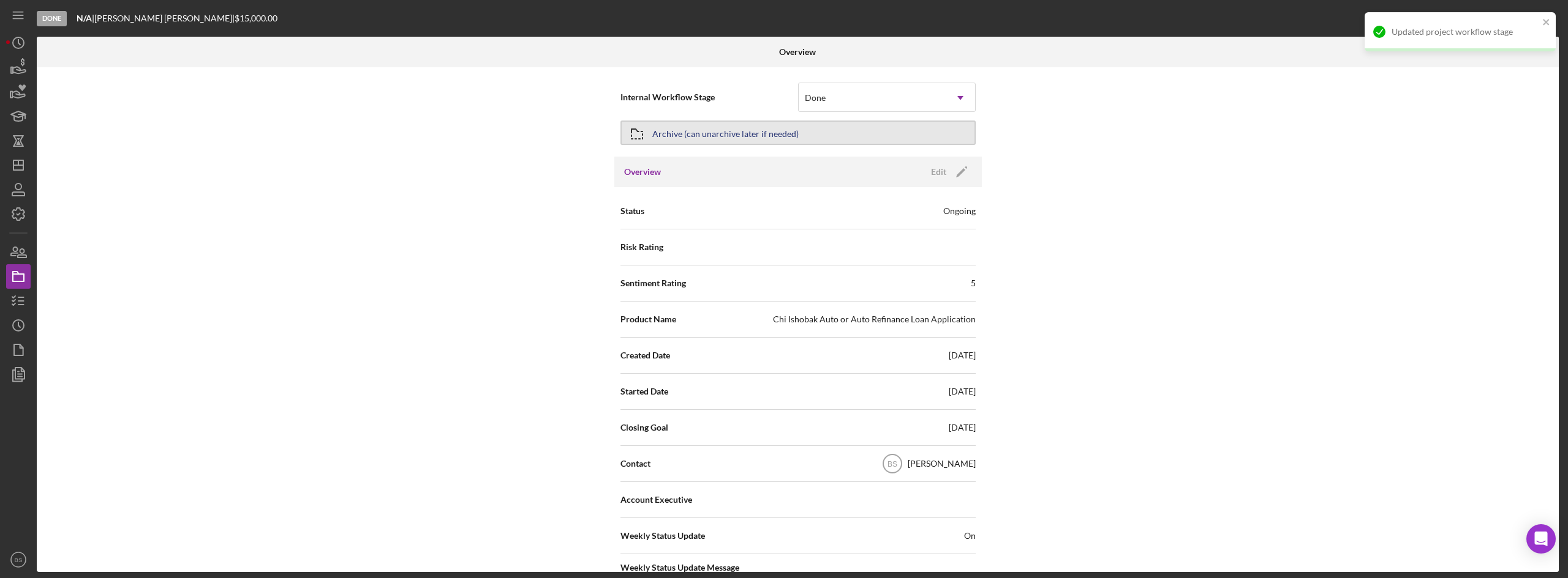
click at [899, 136] on button "Archive (can unarchive later if needed)" at bounding box center [798, 132] width 355 height 25
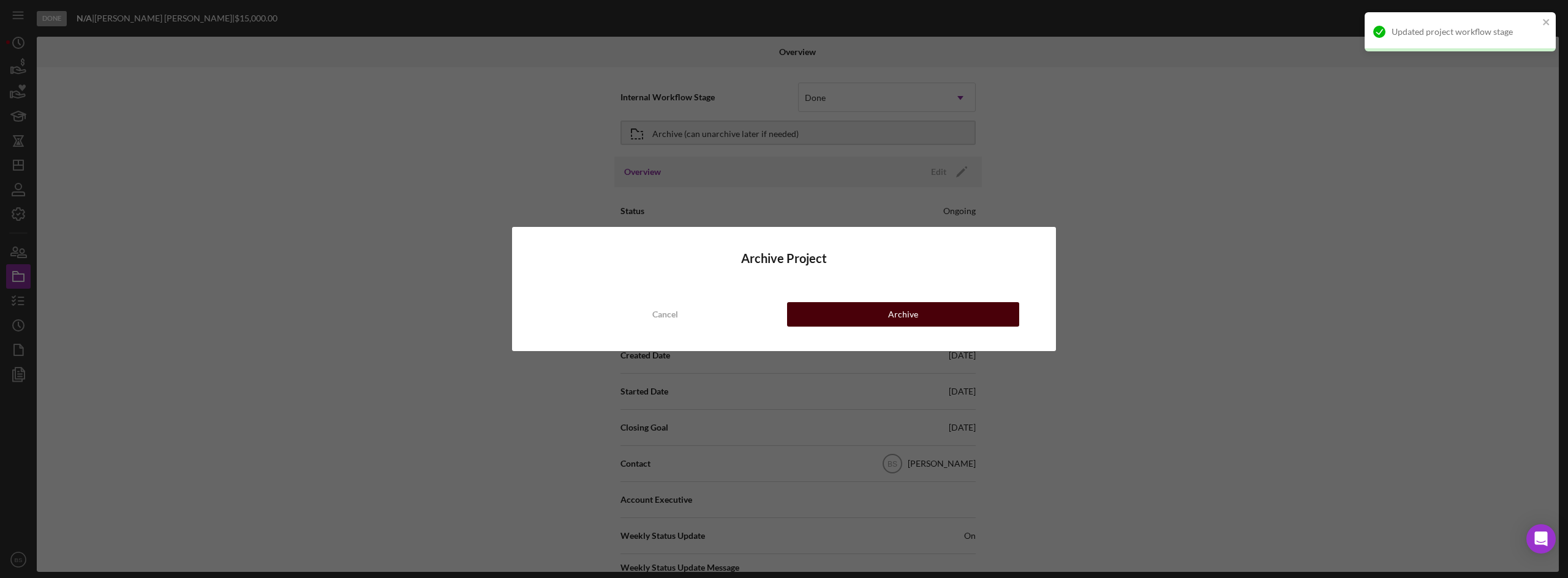
click at [855, 307] on button "Archive" at bounding box center [903, 314] width 232 height 25
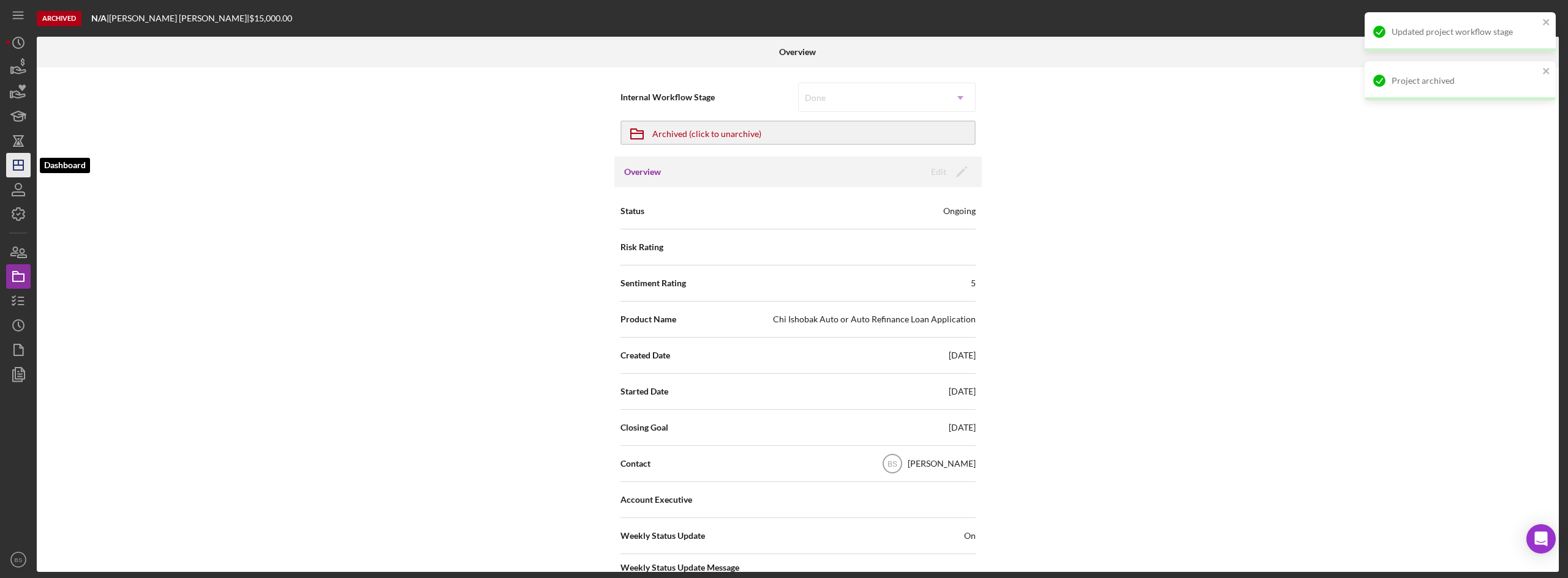
click at [29, 167] on icon "Icon/Dashboard" at bounding box center [17, 164] width 30 height 30
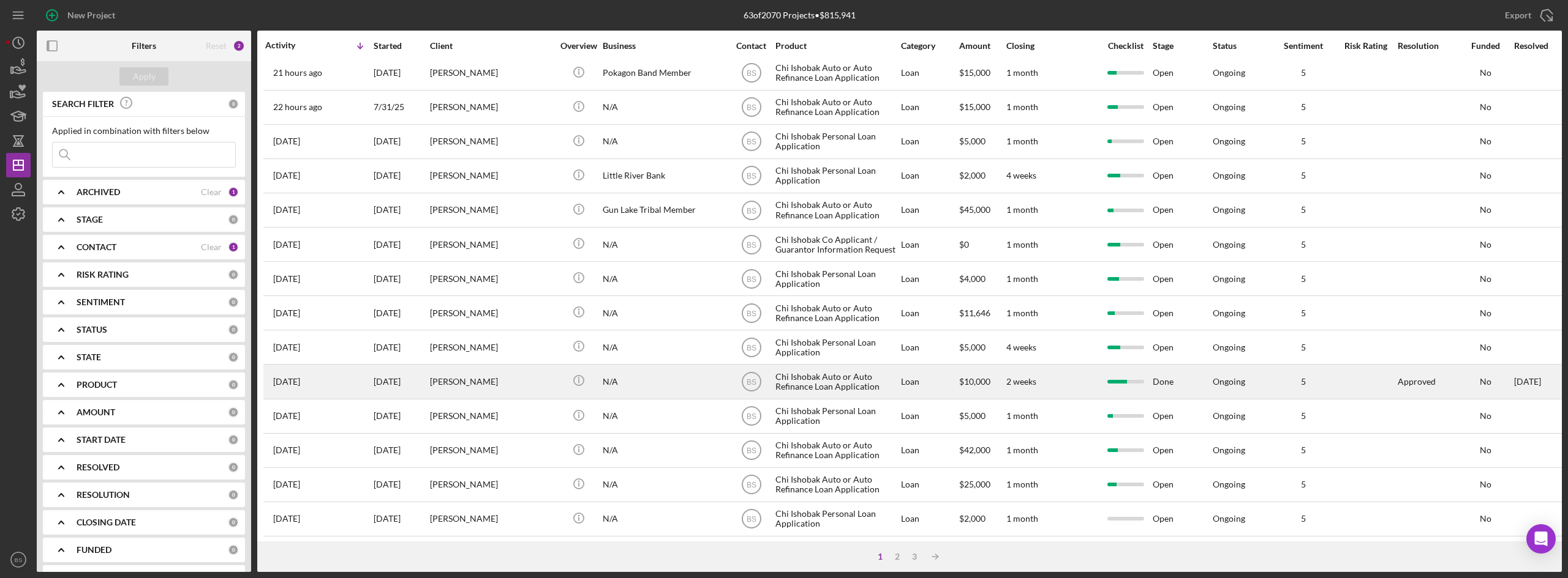
scroll to position [62, 0]
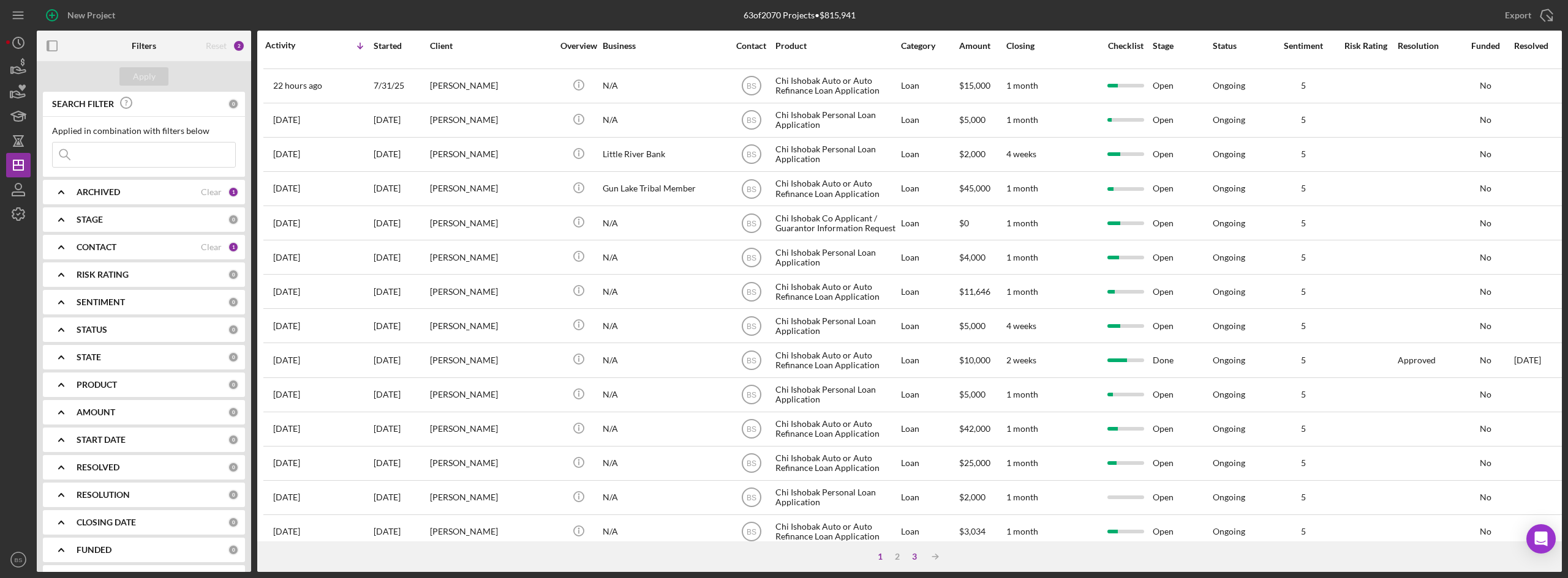
click at [922, 554] on div "3" at bounding box center [914, 557] width 17 height 10
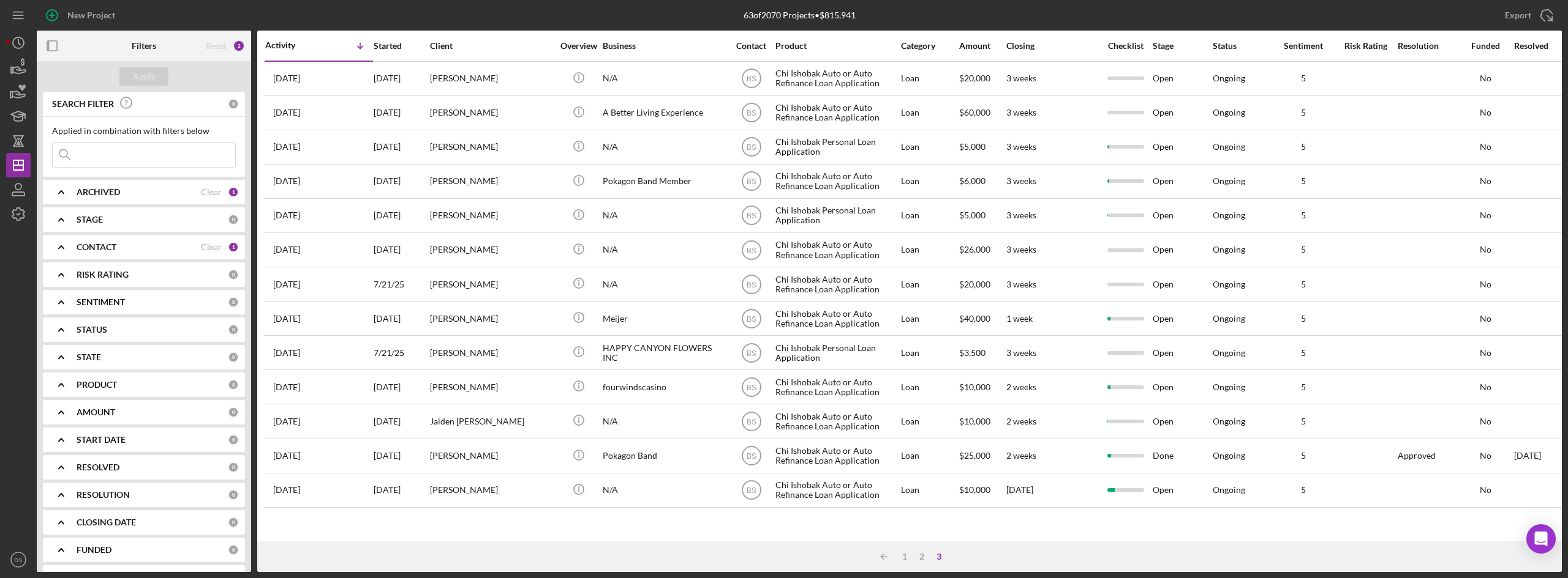
scroll to position [0, 0]
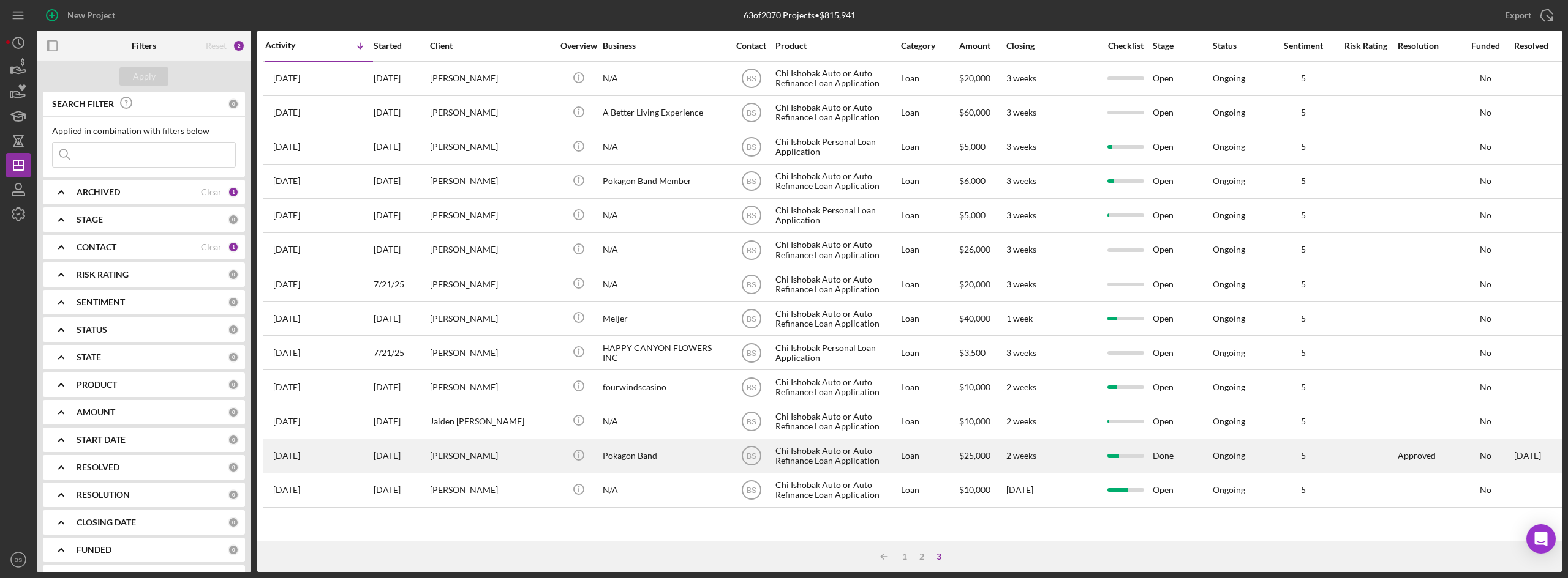
click at [401, 464] on div "[DATE]" at bounding box center [401, 456] width 55 height 32
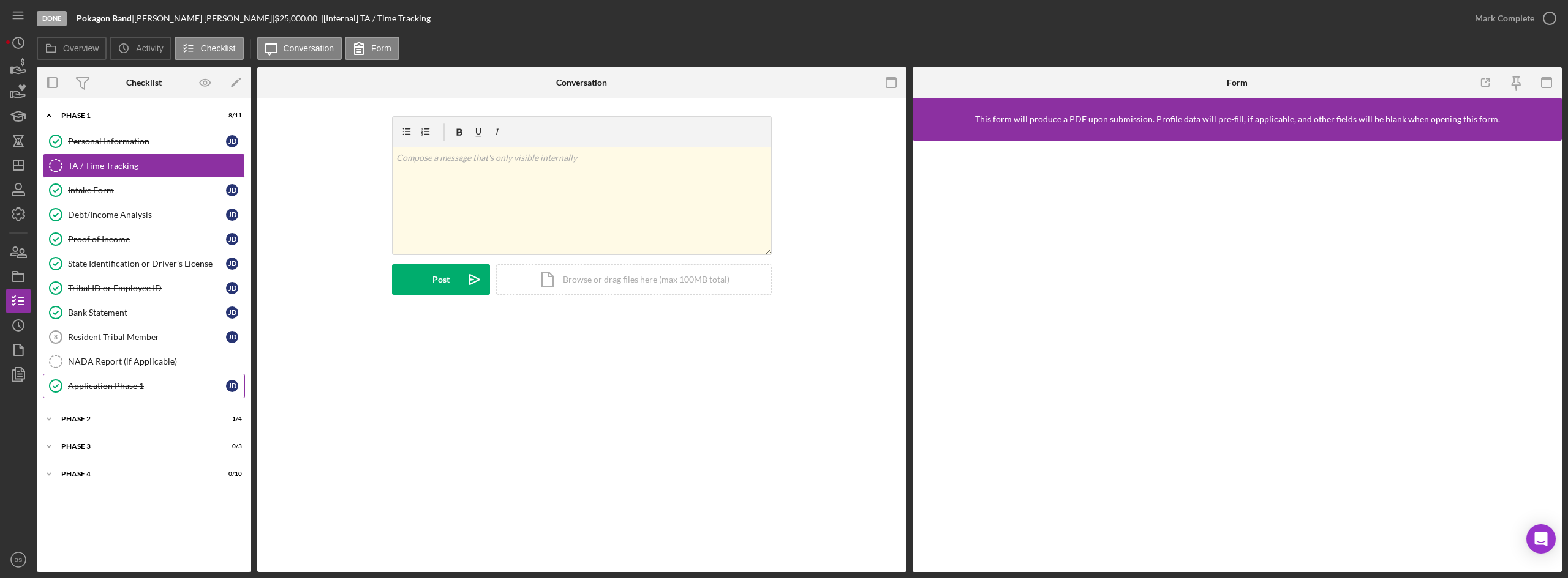
click at [91, 391] on link "Application Phase 1 Application Phase 1 [PERSON_NAME]" at bounding box center [144, 386] width 202 height 25
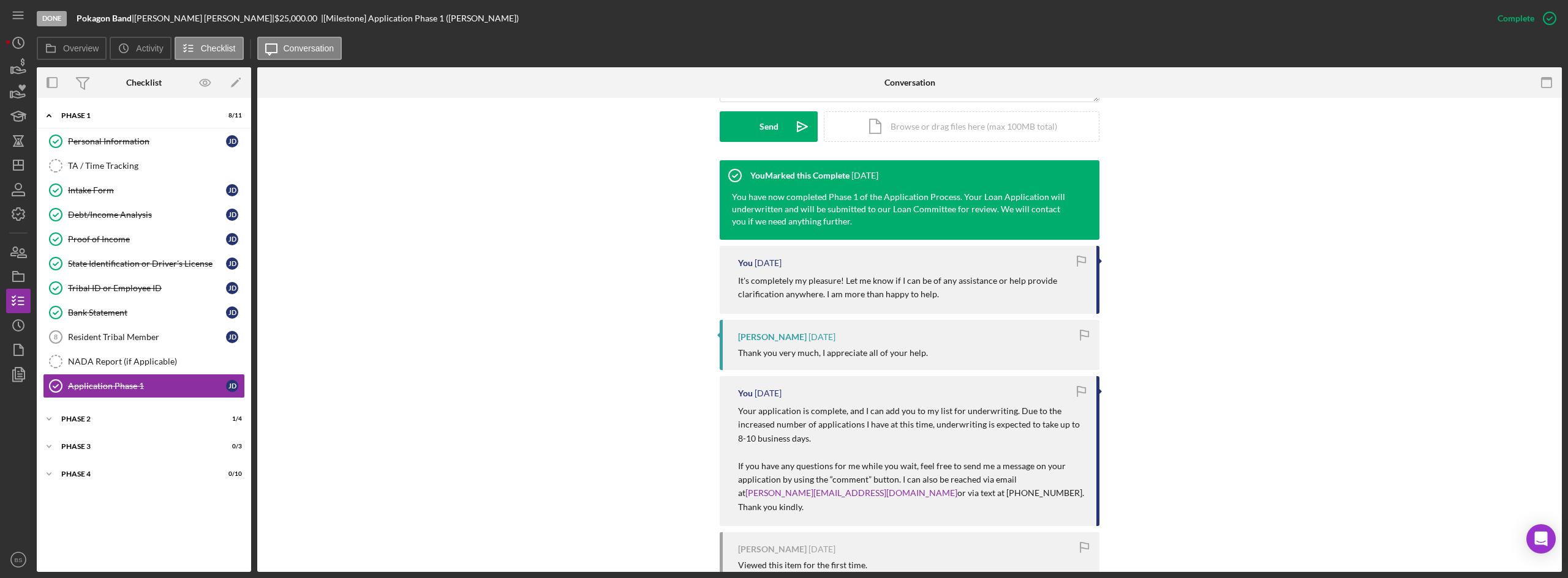
scroll to position [368, 0]
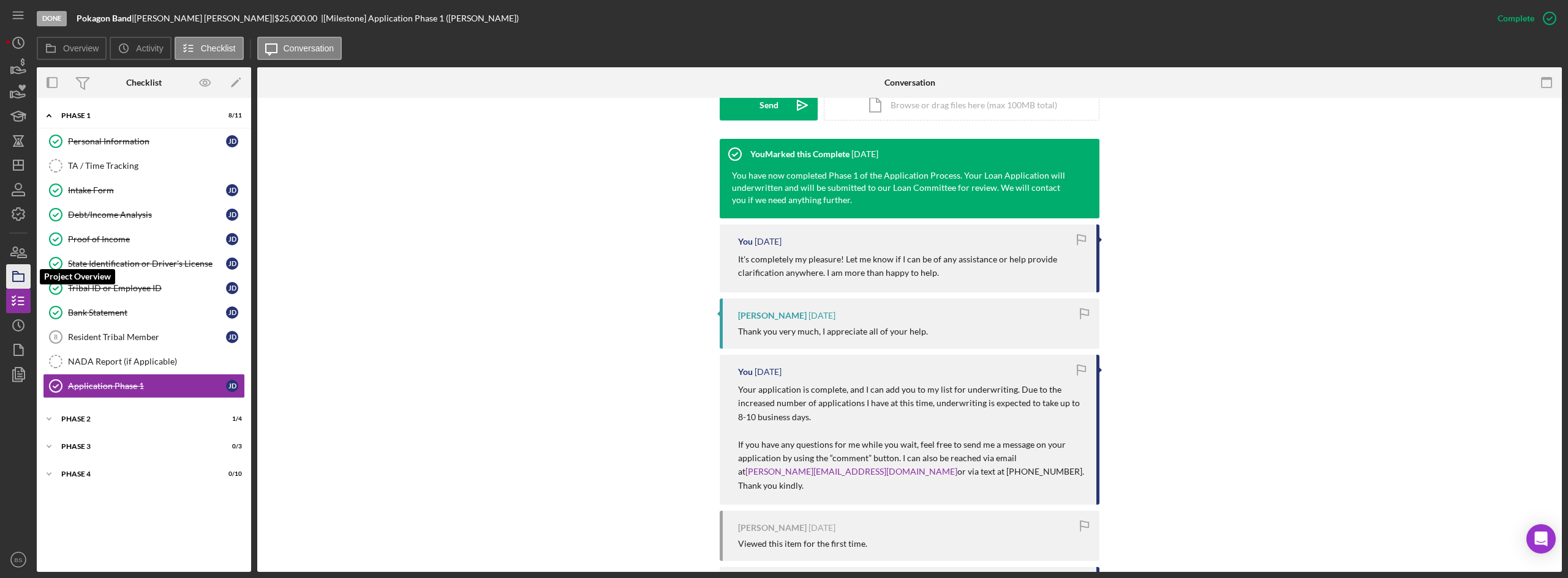
click at [19, 266] on icon "button" at bounding box center [17, 276] width 30 height 30
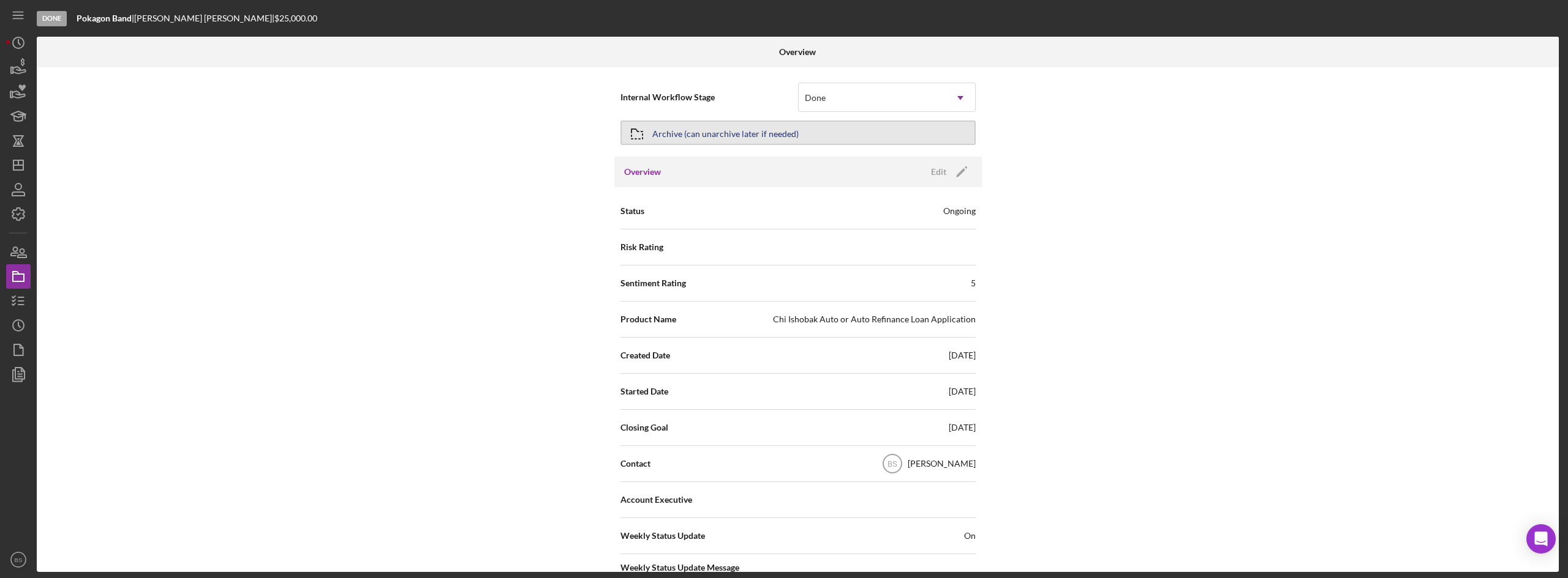
click at [839, 136] on button "Archive (can unarchive later if needed)" at bounding box center [798, 132] width 355 height 25
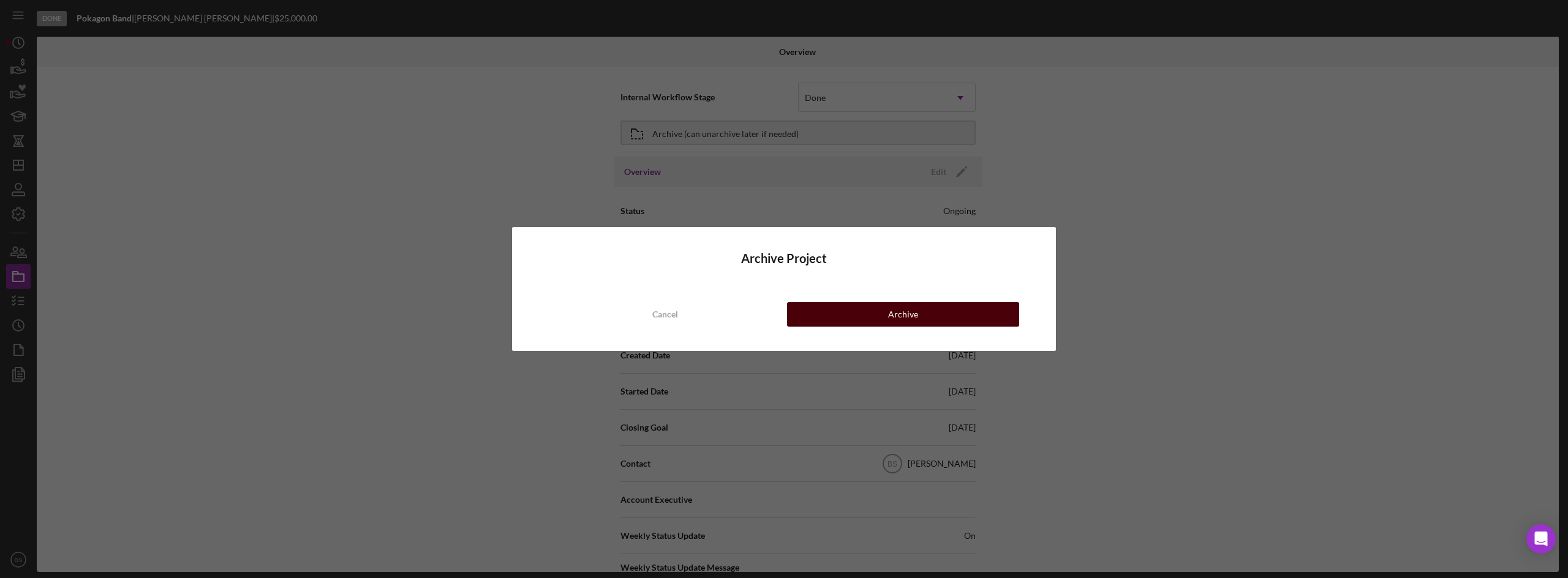
click at [822, 322] on button "Archive" at bounding box center [903, 314] width 232 height 25
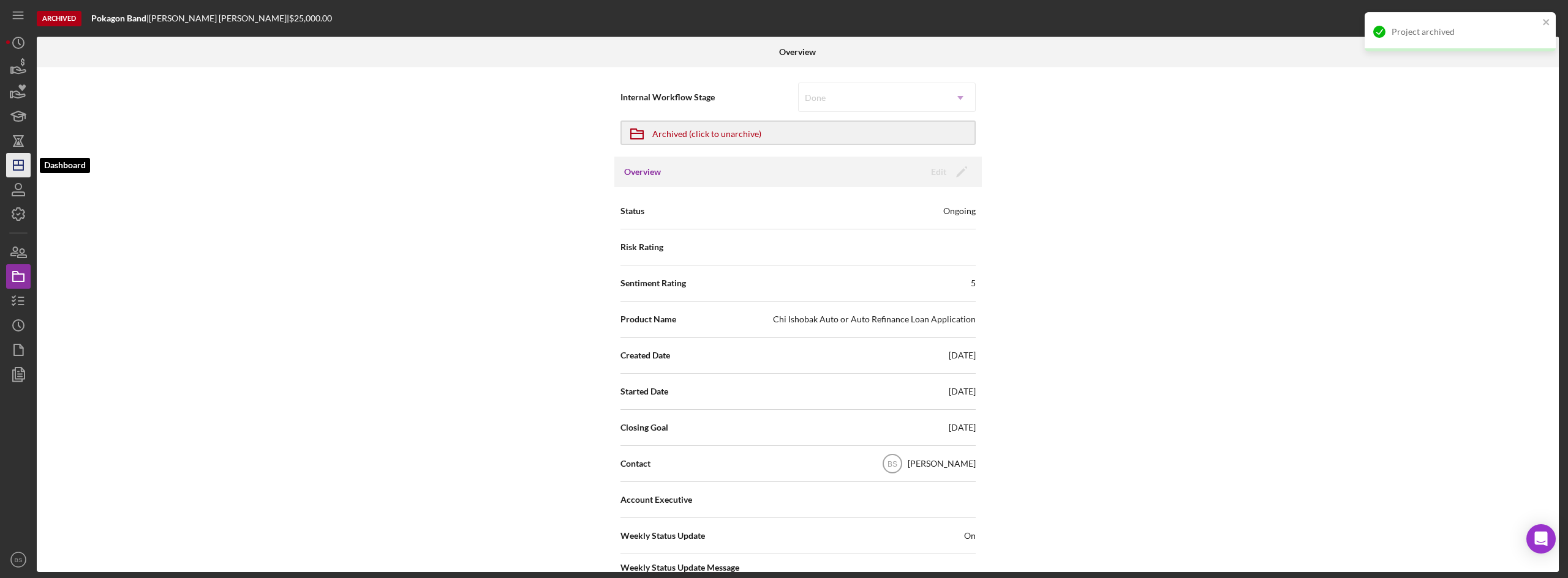
click at [14, 170] on polygon "button" at bounding box center [18, 164] width 10 height 10
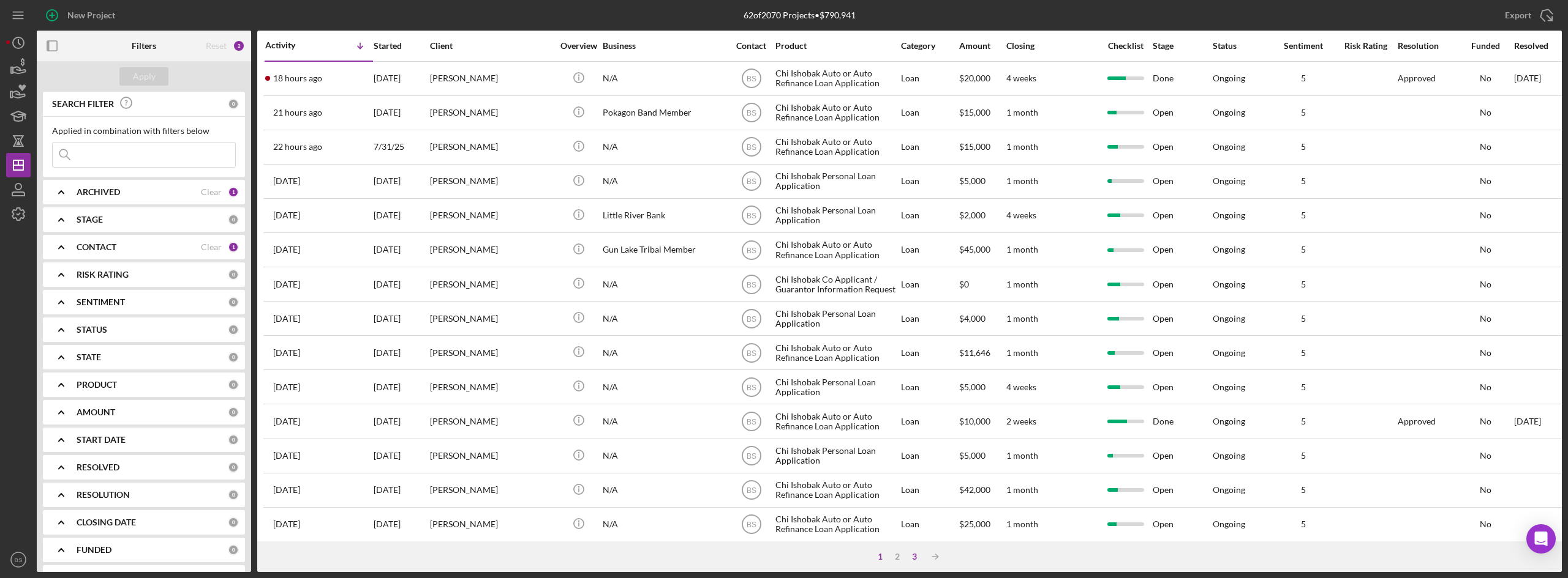
click at [916, 557] on div "3" at bounding box center [914, 557] width 17 height 10
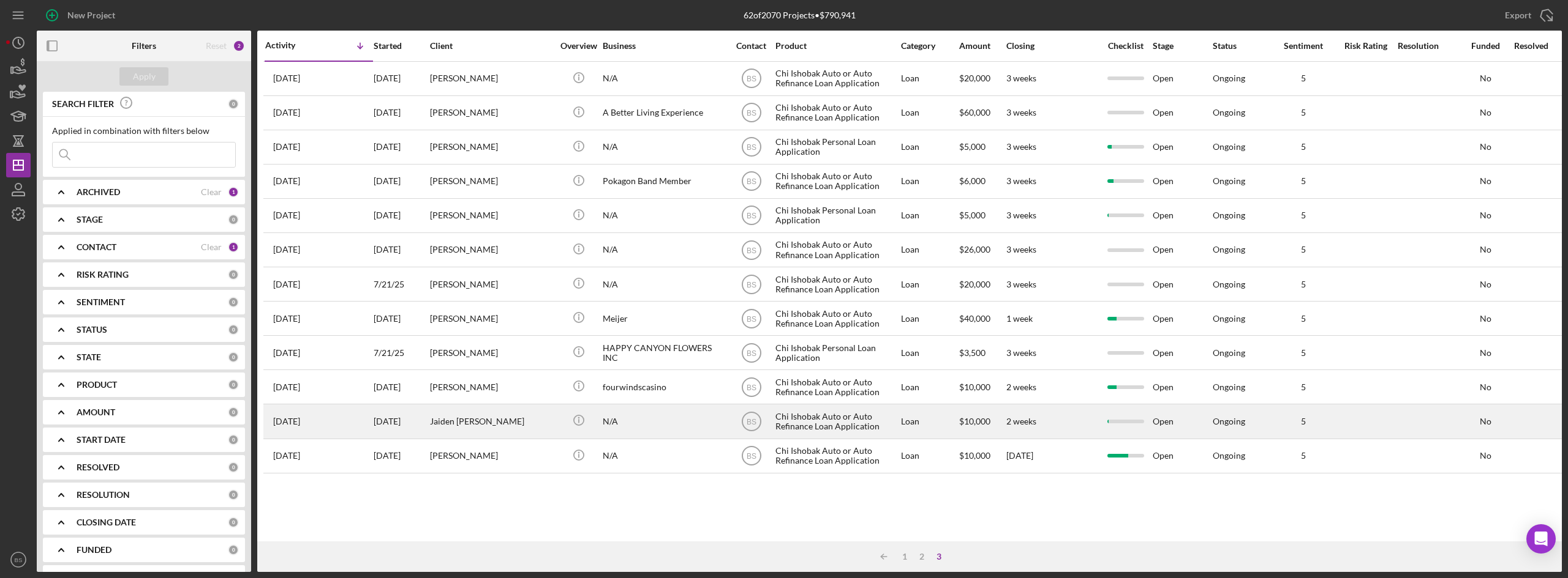
click at [487, 430] on div "Jaiden [PERSON_NAME]" at bounding box center [491, 421] width 122 height 32
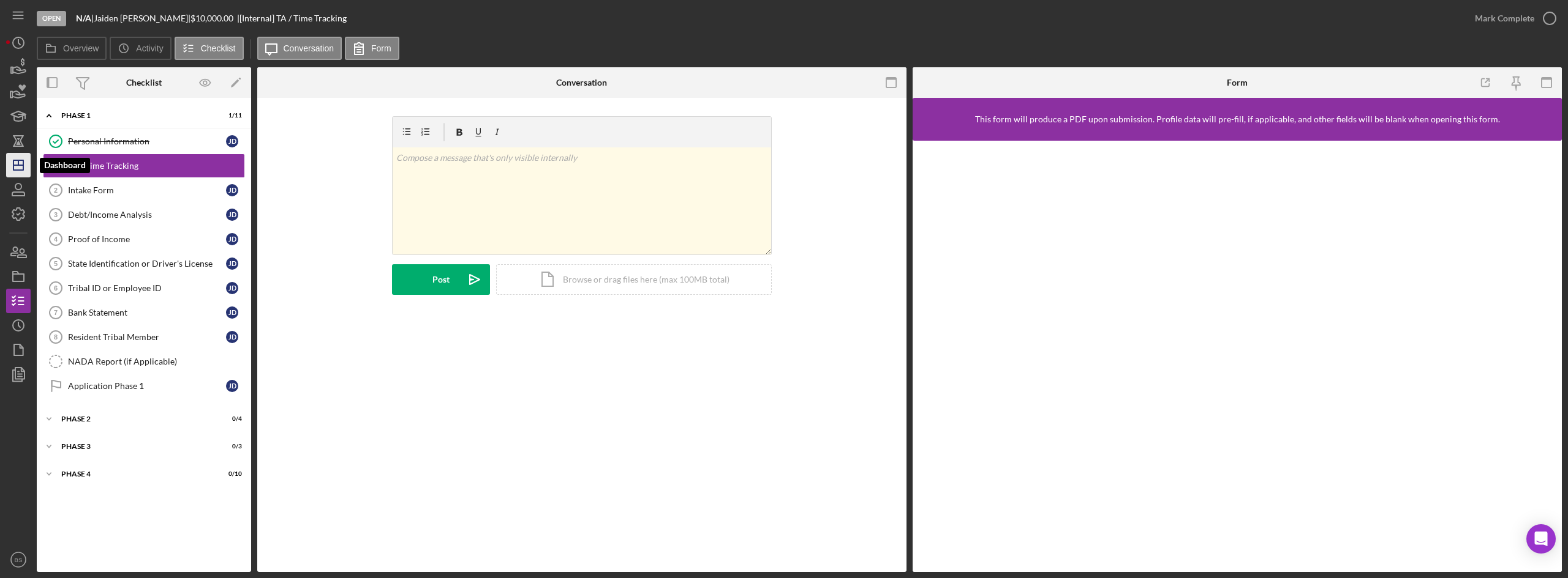
click at [11, 174] on icon "Icon/Dashboard" at bounding box center [17, 164] width 30 height 30
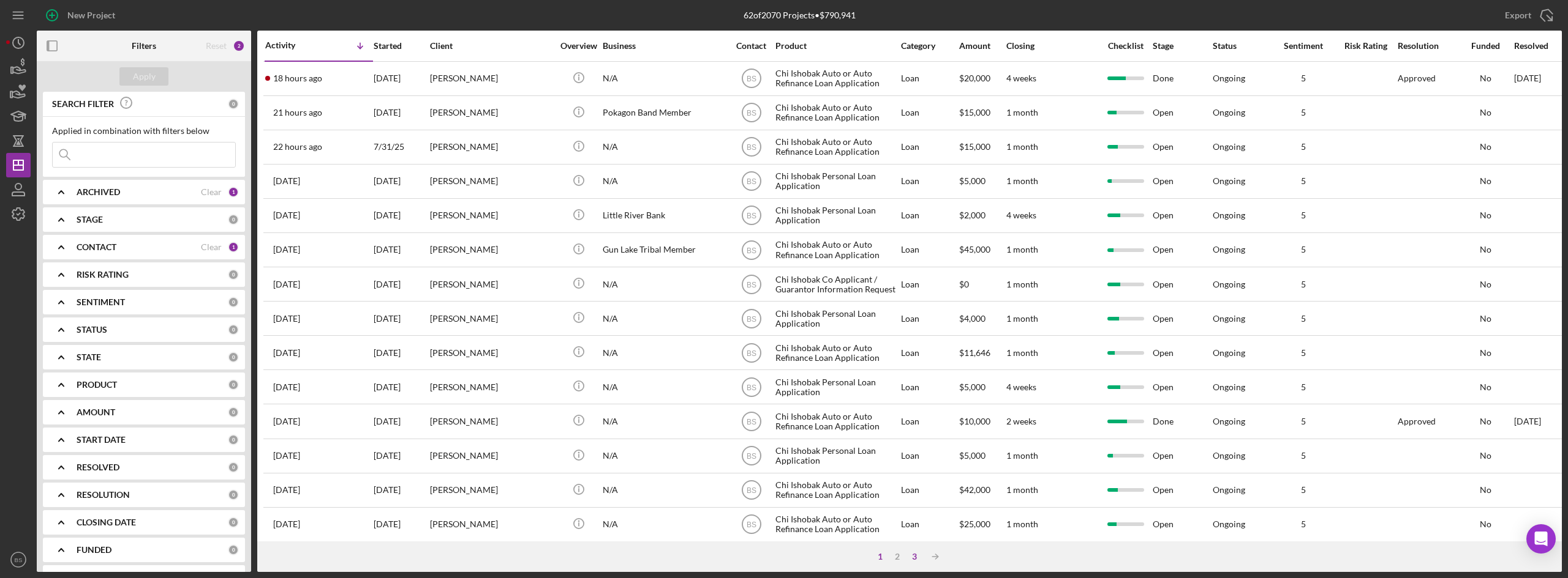
click at [910, 556] on div "3" at bounding box center [914, 557] width 17 height 10
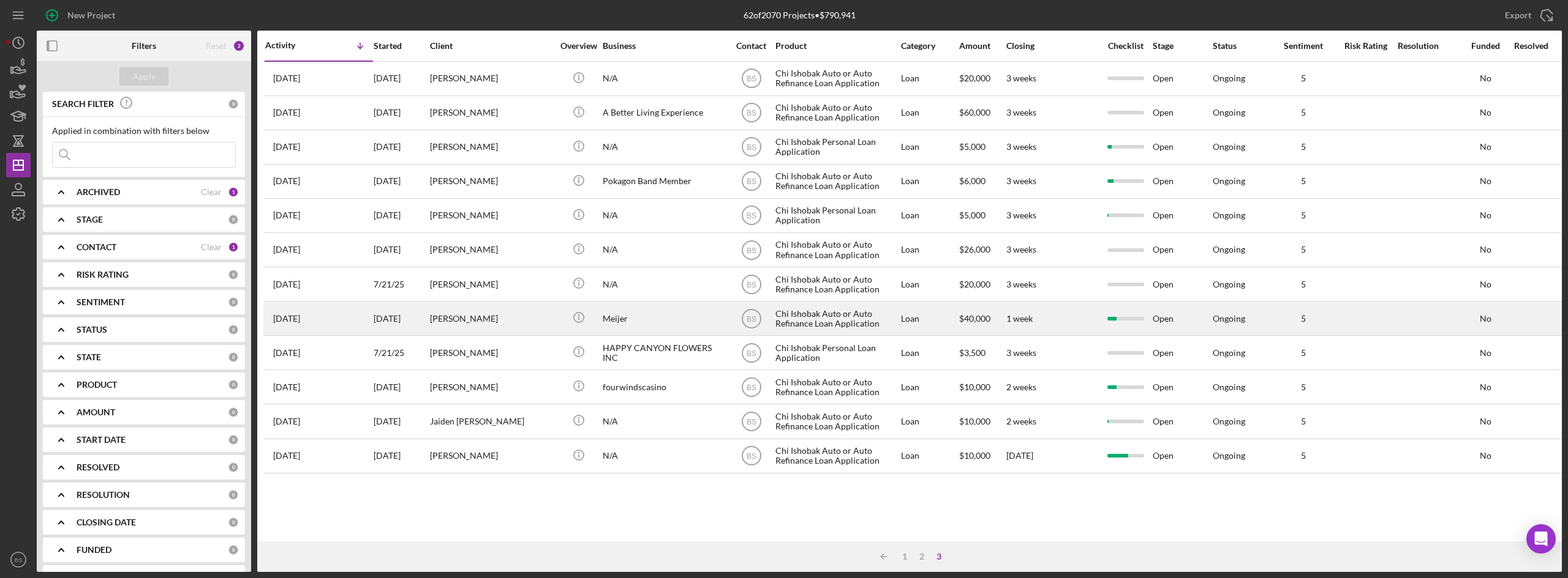
click at [491, 330] on div "[PERSON_NAME]" at bounding box center [491, 318] width 122 height 32
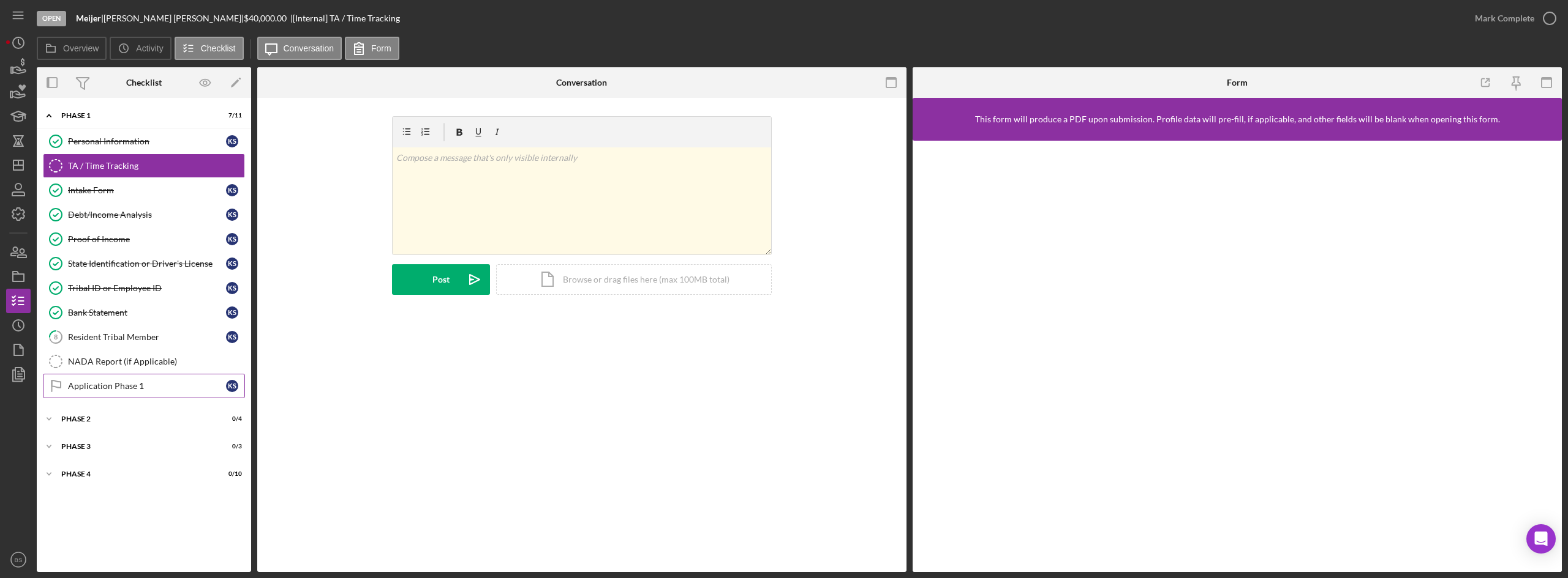
click at [93, 391] on div "Application Phase 1" at bounding box center [147, 386] width 158 height 10
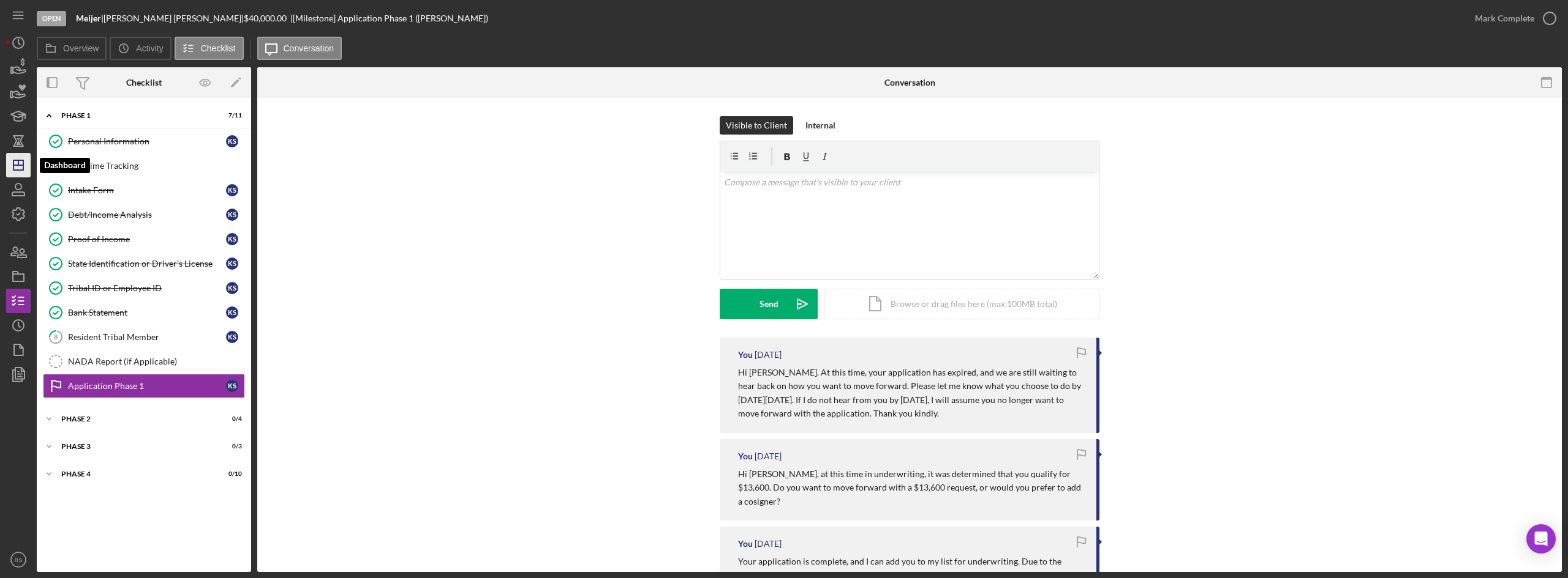
click at [27, 165] on icon "Icon/Dashboard" at bounding box center [17, 164] width 30 height 30
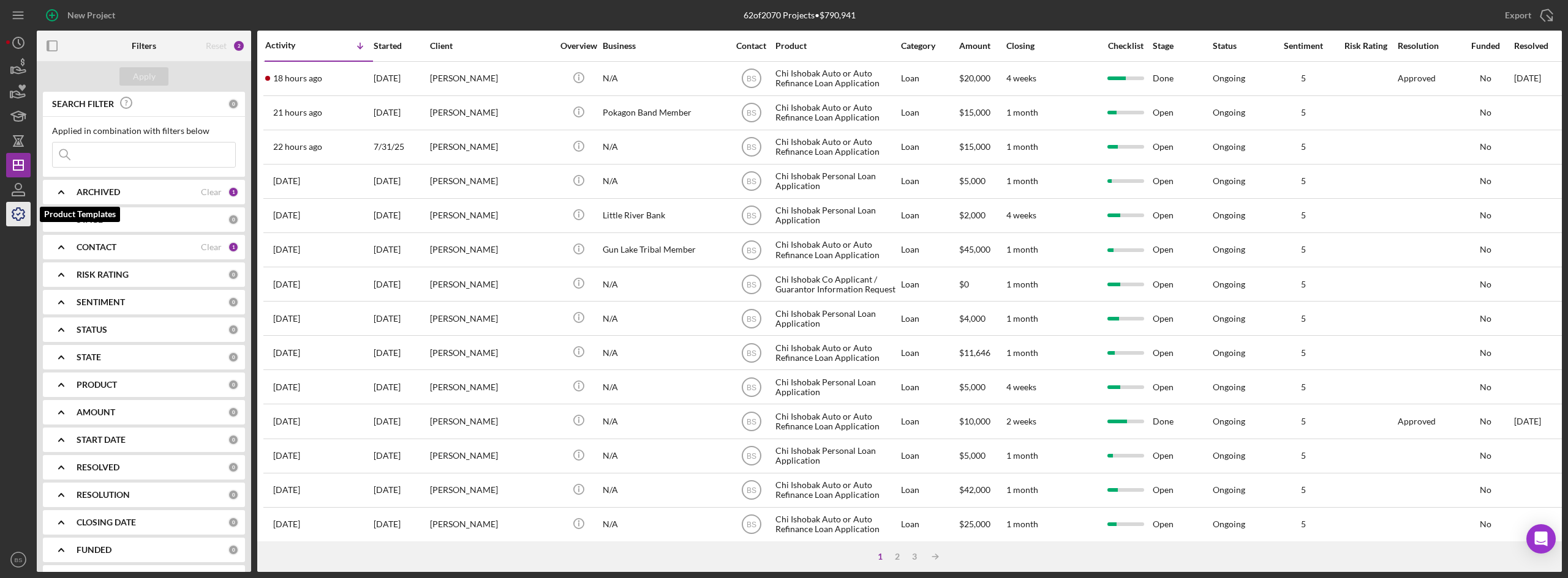
click at [15, 219] on icon "button" at bounding box center [17, 213] width 12 height 12
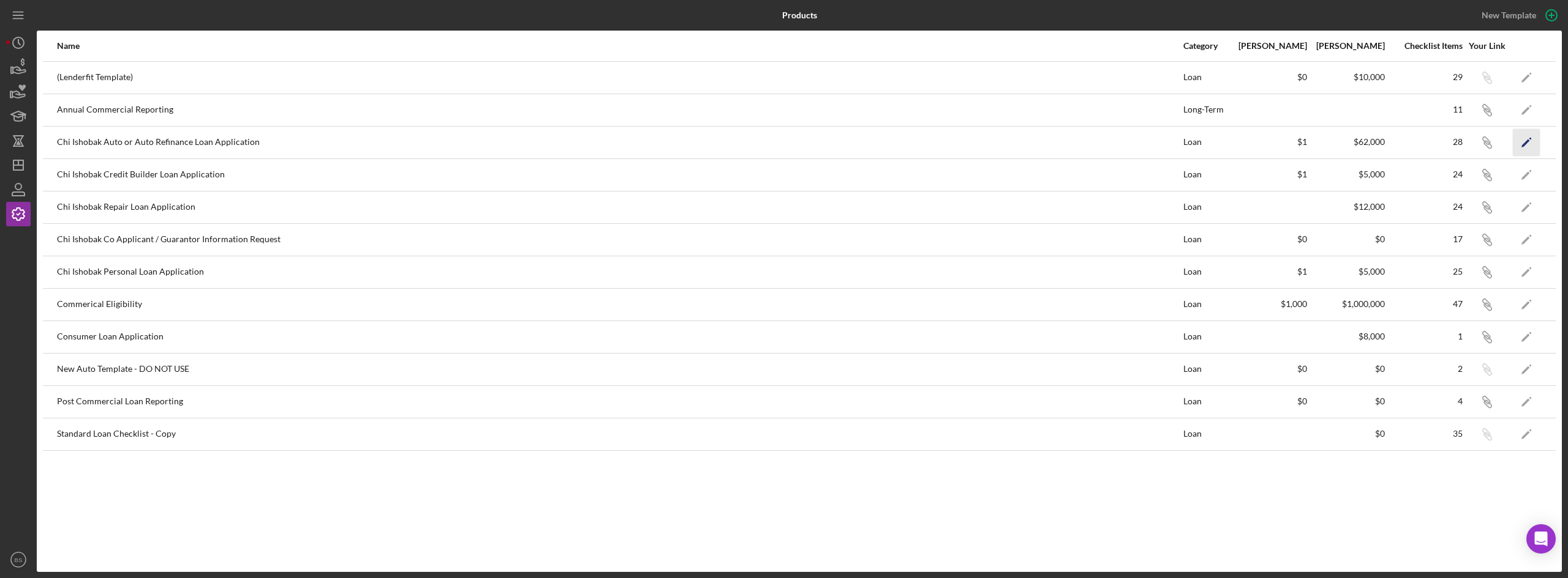
click at [1524, 131] on icon "Icon/Edit" at bounding box center [1527, 142] width 28 height 28
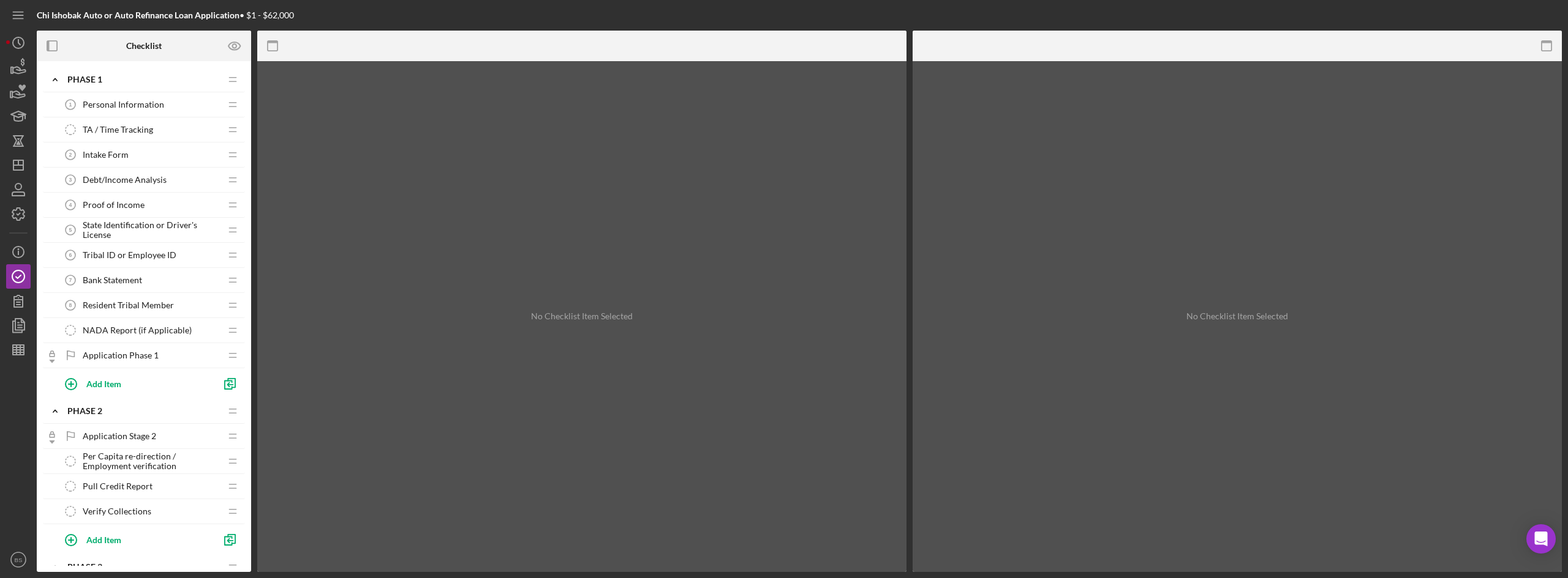
click at [114, 110] on div "Personal Information 1 Personal Information" at bounding box center [139, 105] width 162 height 25
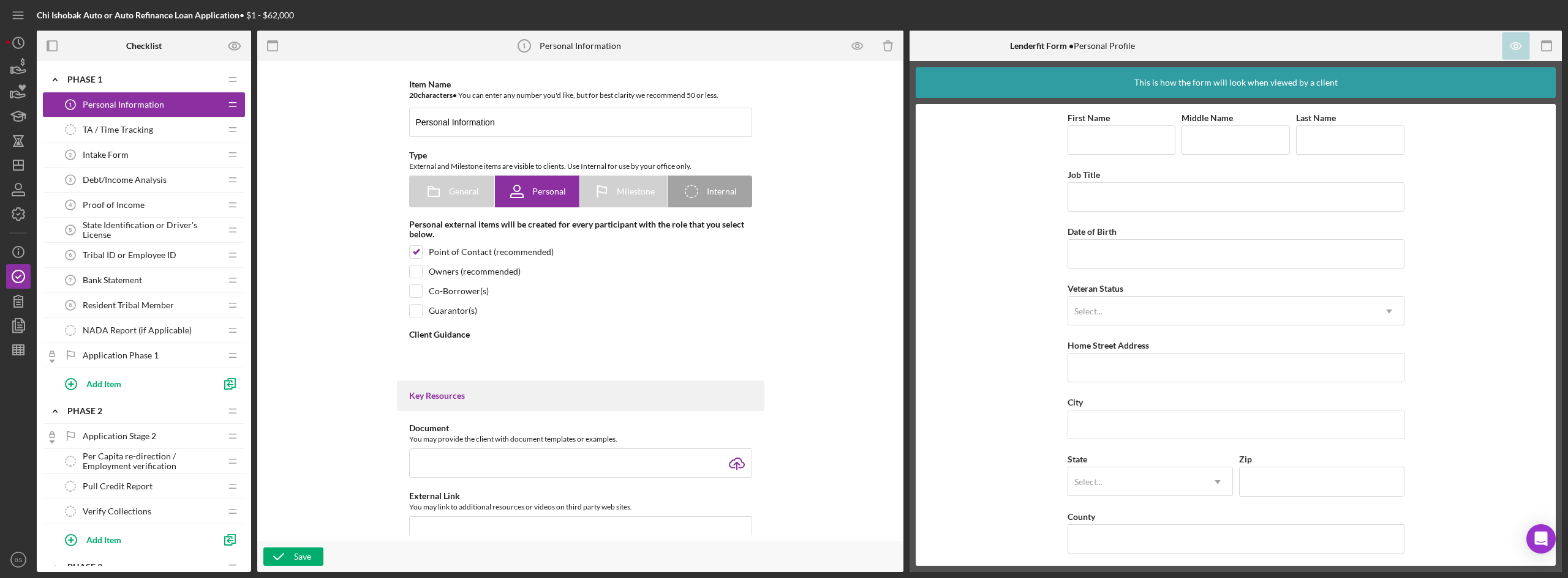
type textarea "<div><strong><strong>Please complete the form by clicking on the clip board abo…"
type textarea "<div>Thank you for completing step one in your application. Please move on to s…"
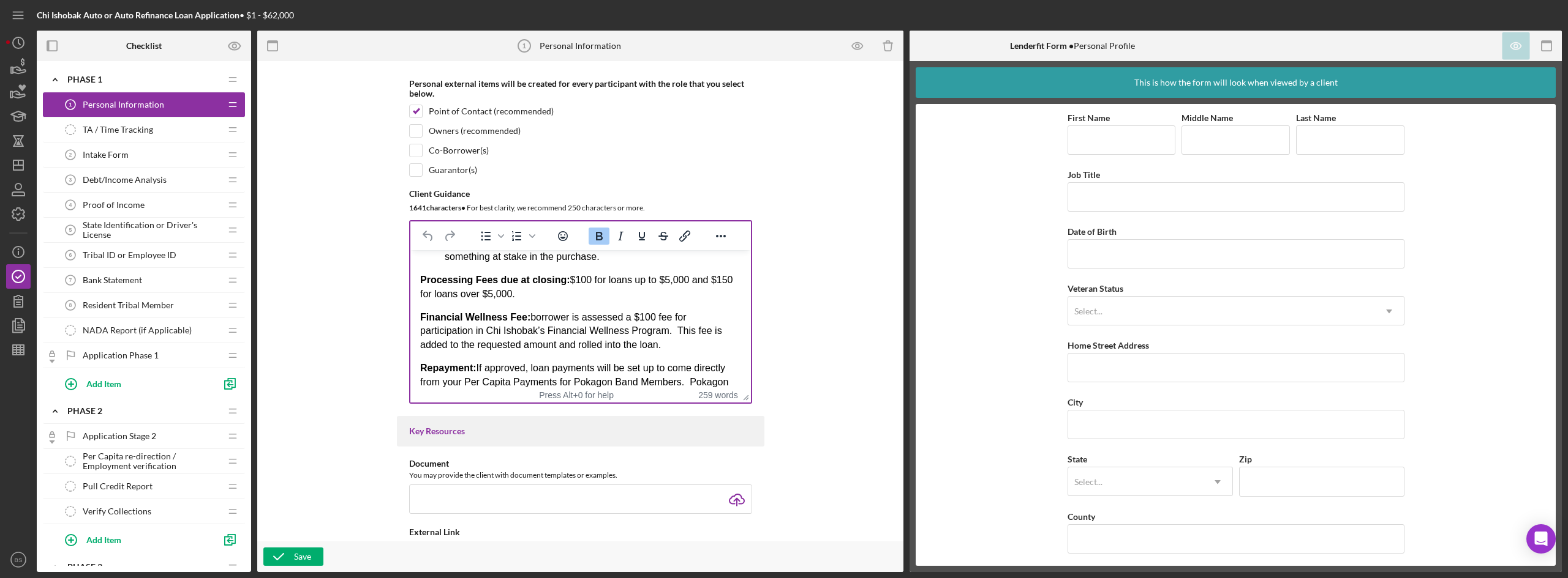
scroll to position [306, 0]
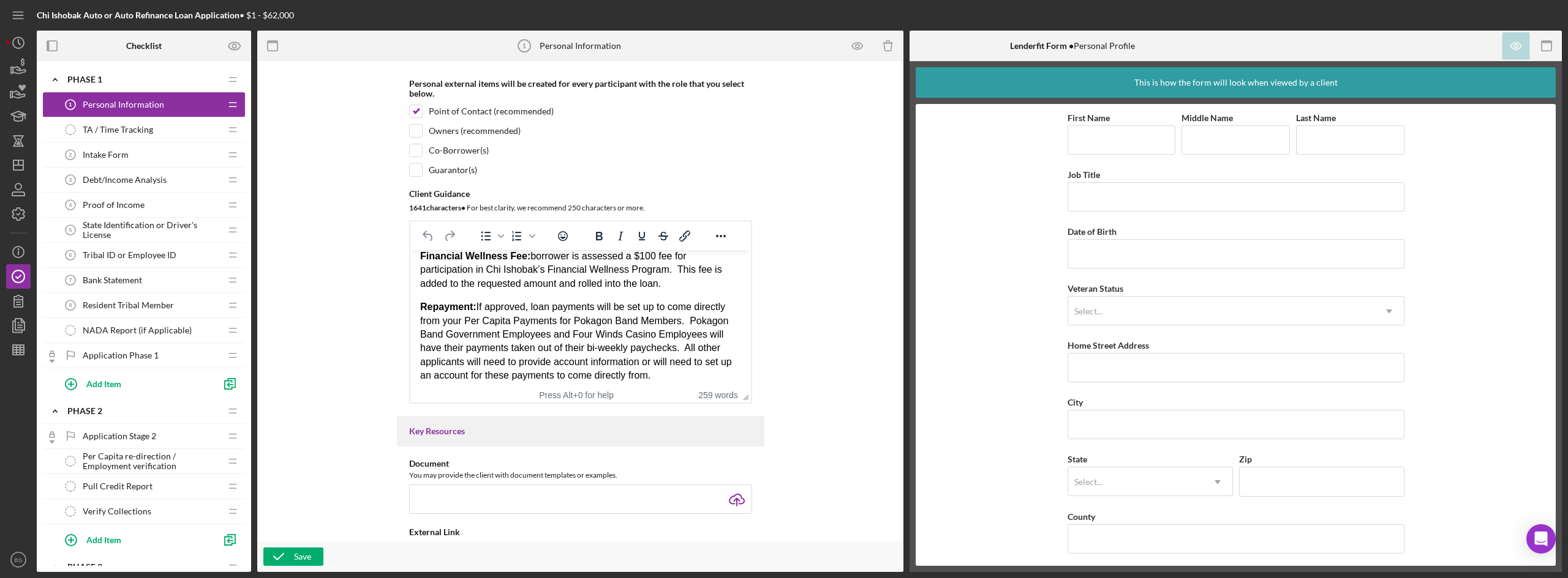
drag, startPoint x: 552, startPoint y: 281, endPoint x: 494, endPoint y: 262, distance: 61.0
click at [489, 240] on p "Processing Fees due at closing: $100 for loans up to $5,000 and $150 for loans …" at bounding box center [579, 226] width 321 height 28
click at [547, 285] on p "Financial Wellness Fee: borrower is assessed a $100 fee for participation in Ch…" at bounding box center [579, 270] width 321 height 41
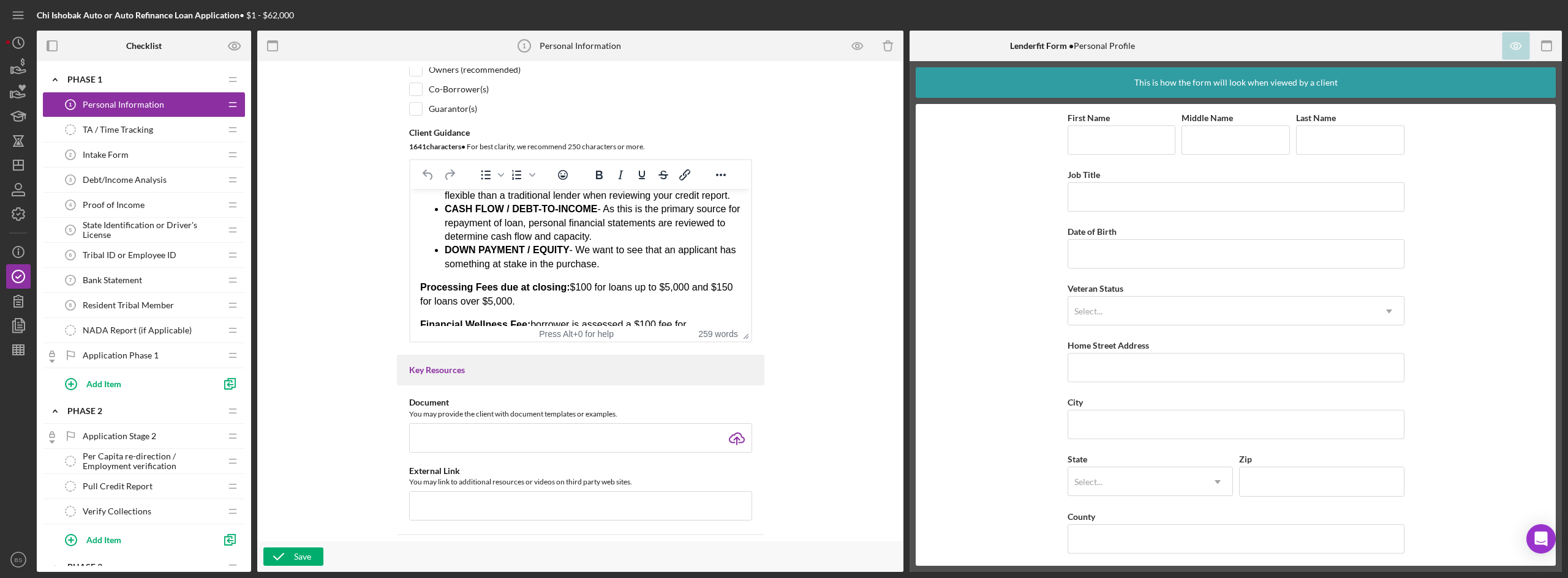
scroll to position [154, 0]
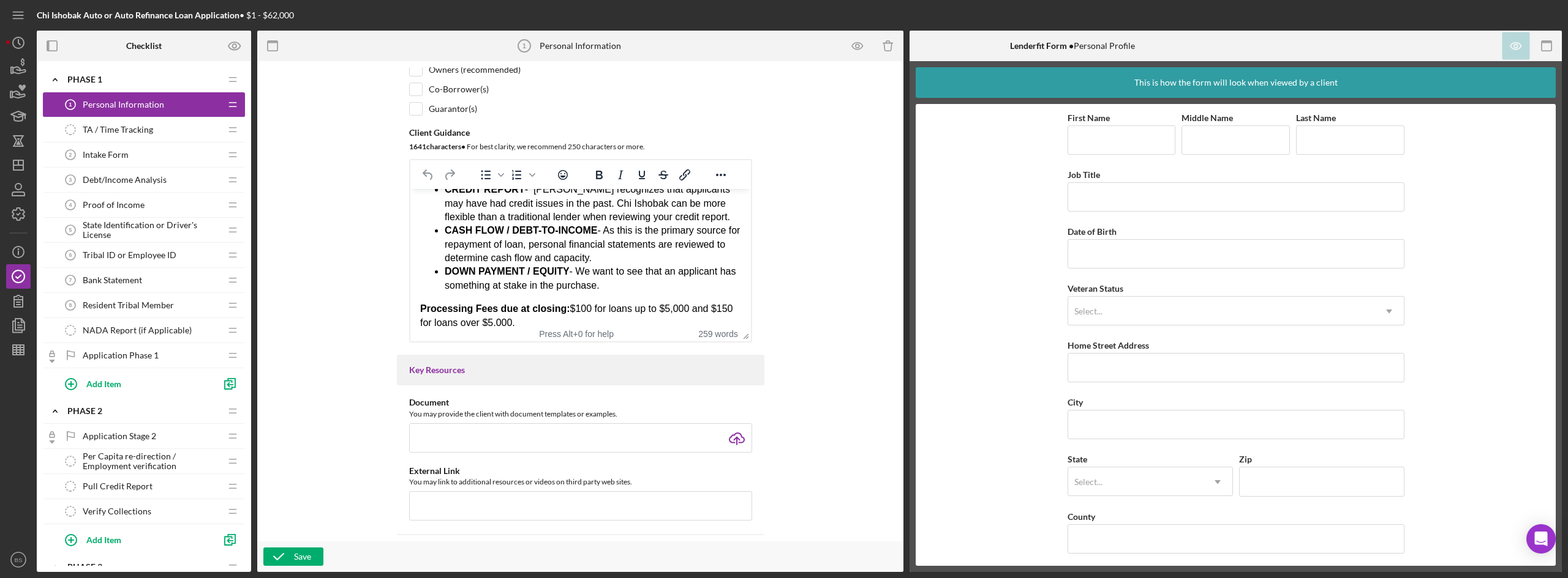
click at [128, 154] on span "Intake Form" at bounding box center [106, 154] width 46 height 10
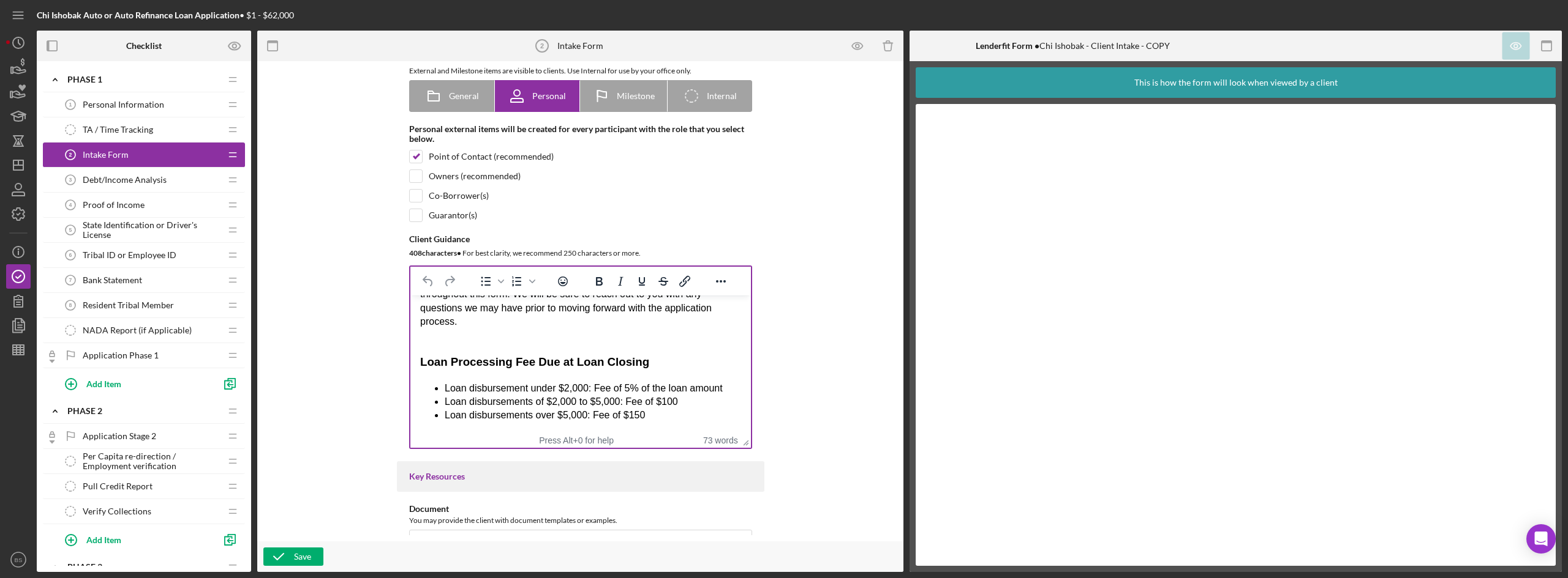
scroll to position [122, 0]
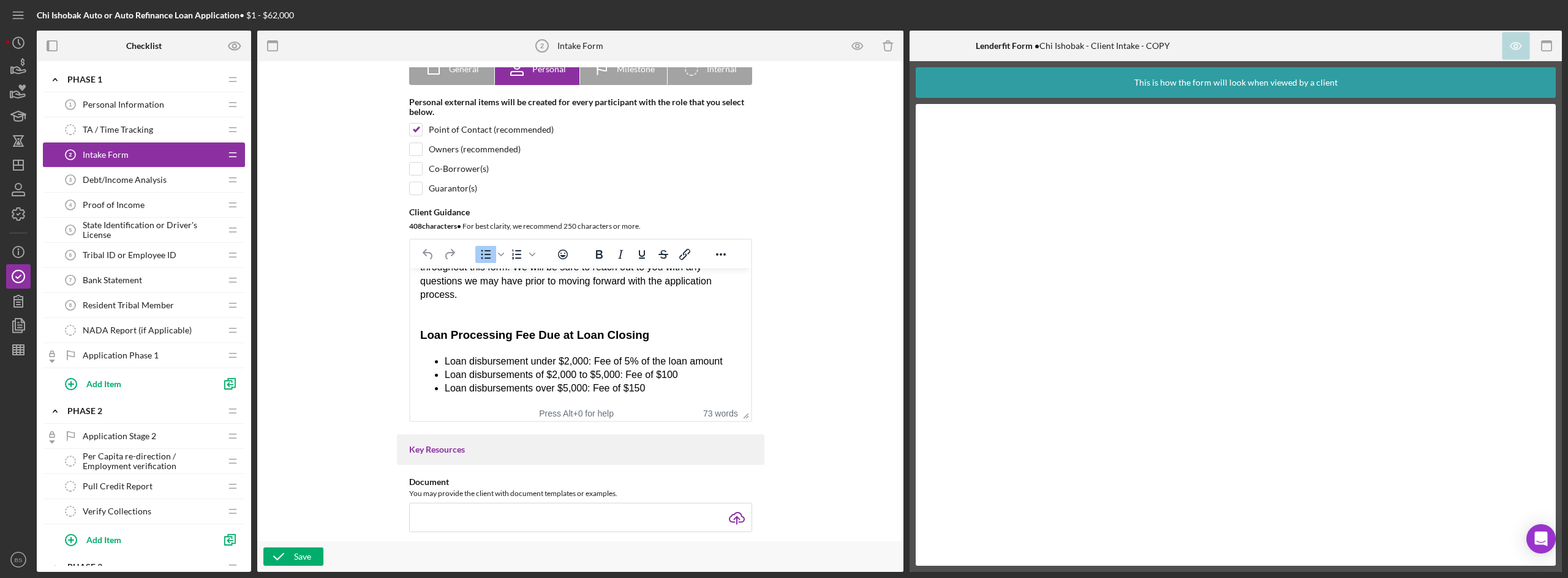
drag, startPoint x: 243, startPoint y: 62, endPoint x: 313, endPoint y: 333, distance: 279.9
click at [313, 333] on div "Item Name 11 character s • You can enter any number you'd like, but for best cl…" at bounding box center [580, 178] width 621 height 468
click at [100, 181] on span "Debt/Income Analysis" at bounding box center [124, 179] width 84 height 10
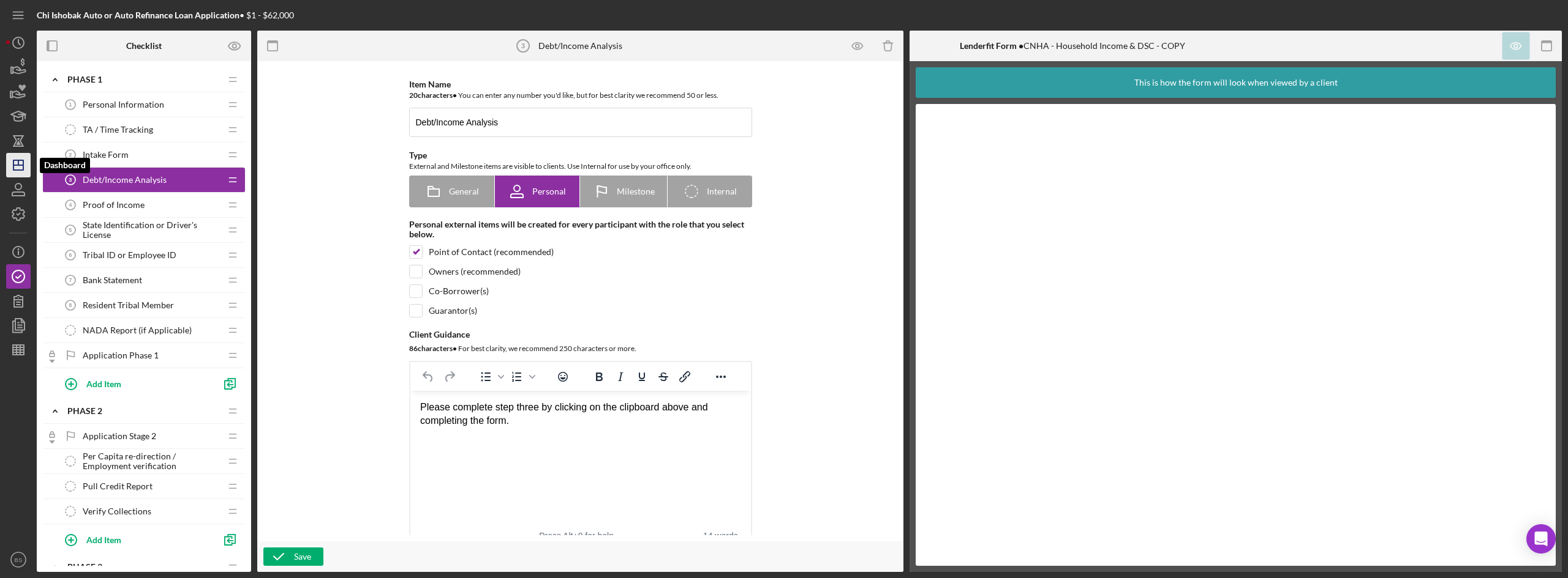
click at [8, 162] on icon "Icon/Dashboard" at bounding box center [17, 164] width 30 height 30
